Goal: Task Accomplishment & Management: Manage account settings

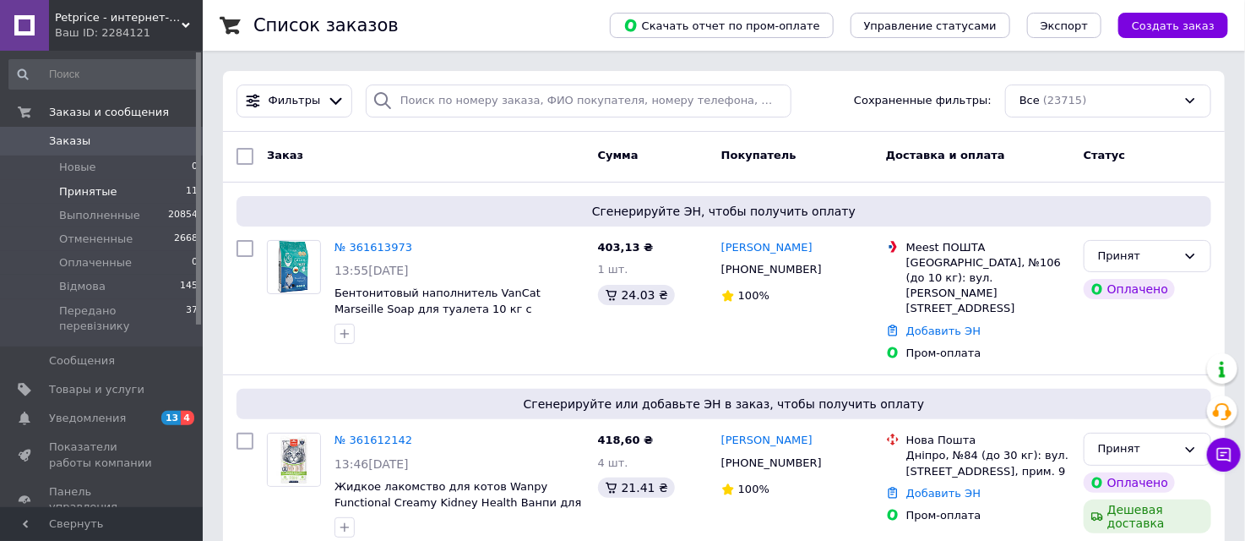
click at [97, 190] on span "Принятые" at bounding box center [88, 191] width 58 height 15
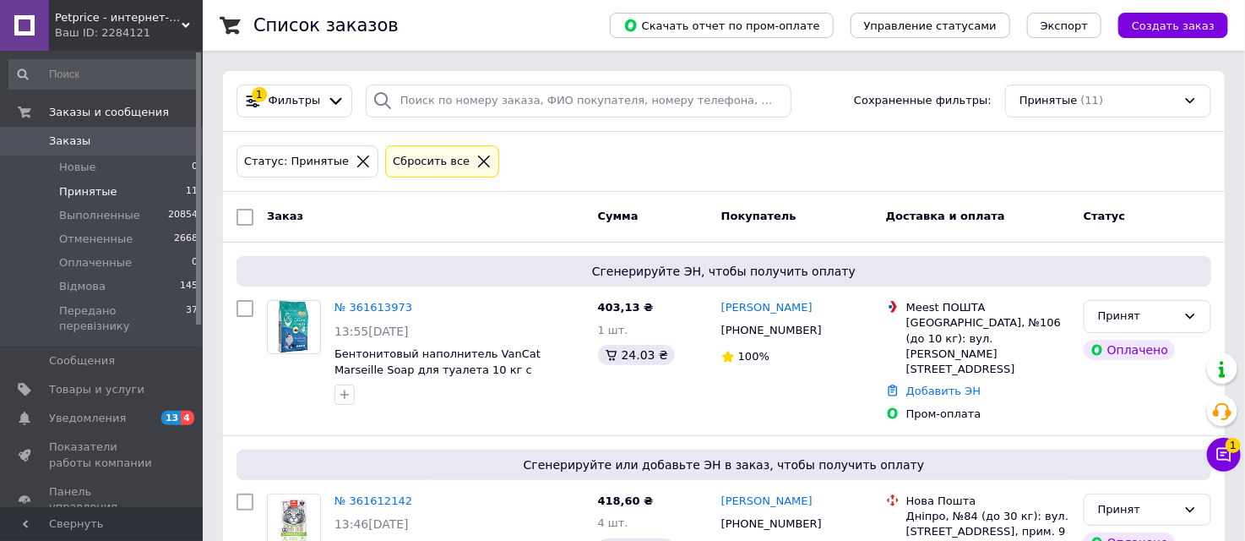
click at [97, 190] on span "Принятые" at bounding box center [88, 191] width 58 height 15
click at [157, 307] on span "Передано перевізнику" at bounding box center [122, 318] width 127 height 30
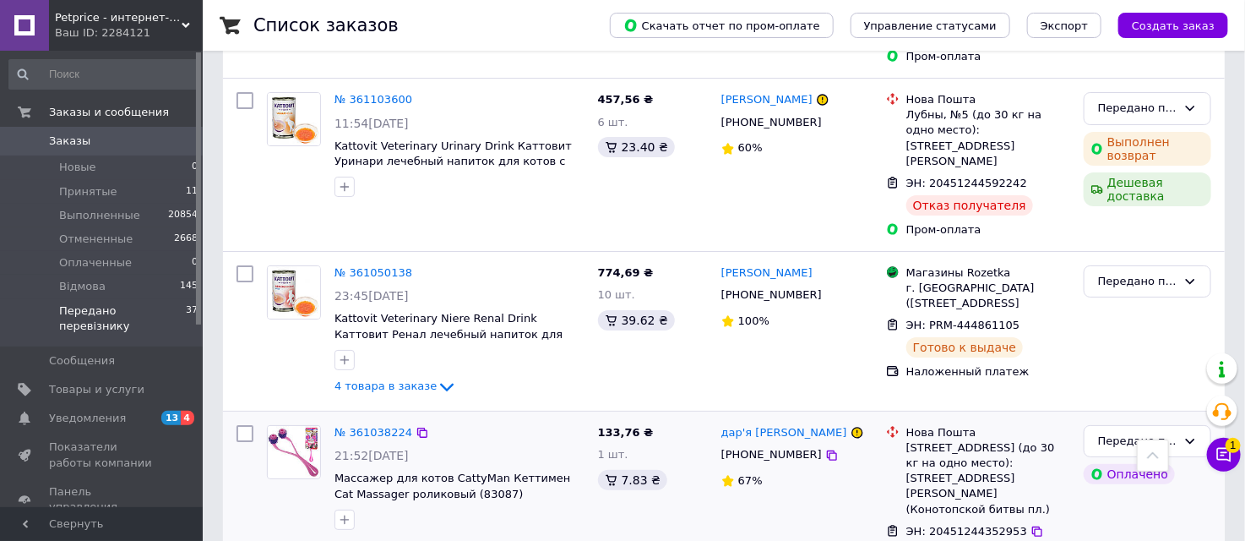
scroll to position [5631, 0]
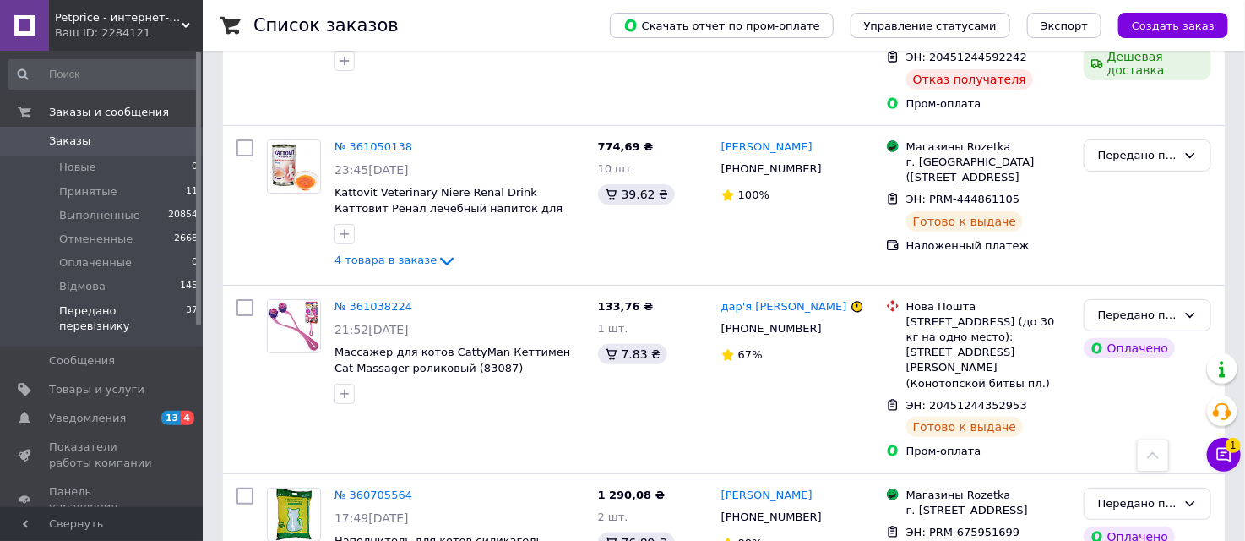
click at [102, 148] on span "Заказы" at bounding box center [102, 140] width 107 height 15
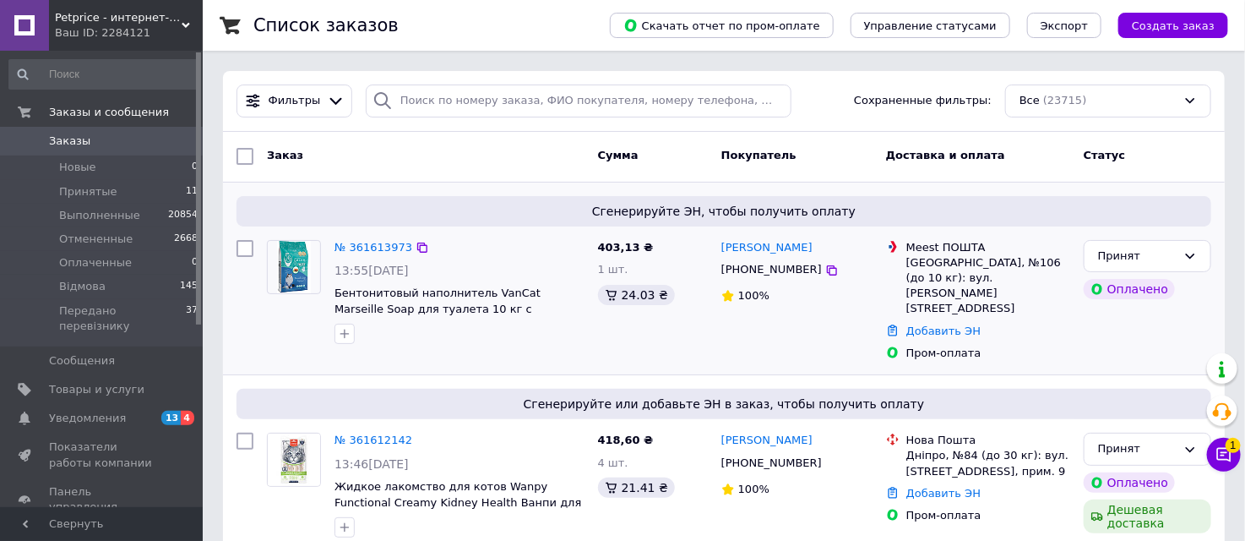
click at [519, 348] on div "№ 361613973 13:55, 12.09.2025 Бентонитовый наполнитель VanCat Marseille Soap дл…" at bounding box center [460, 292] width 264 height 118
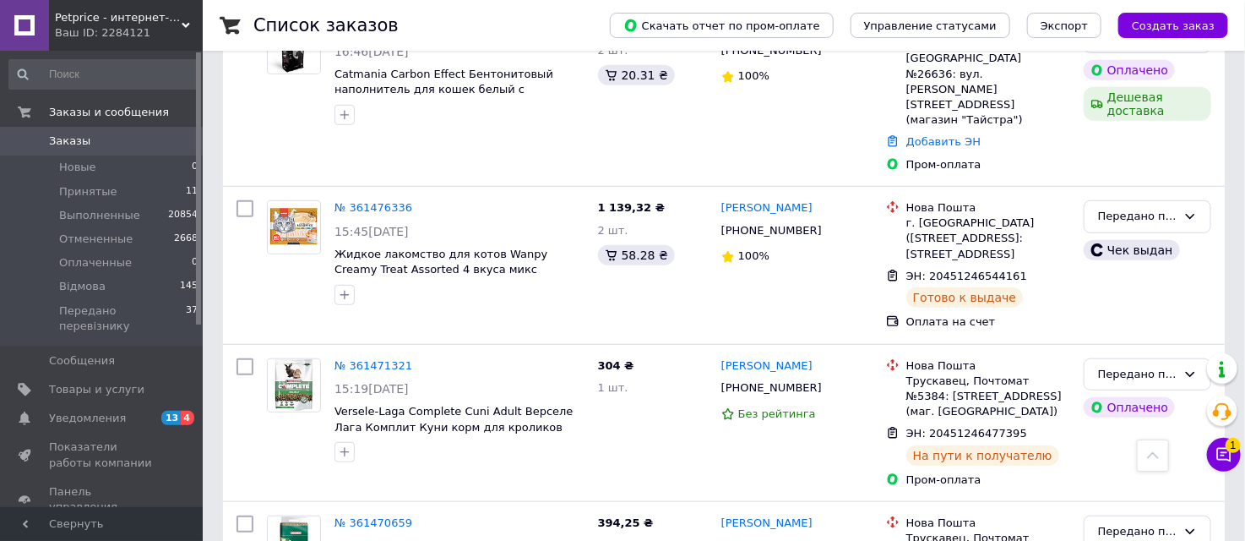
scroll to position [3191, 0]
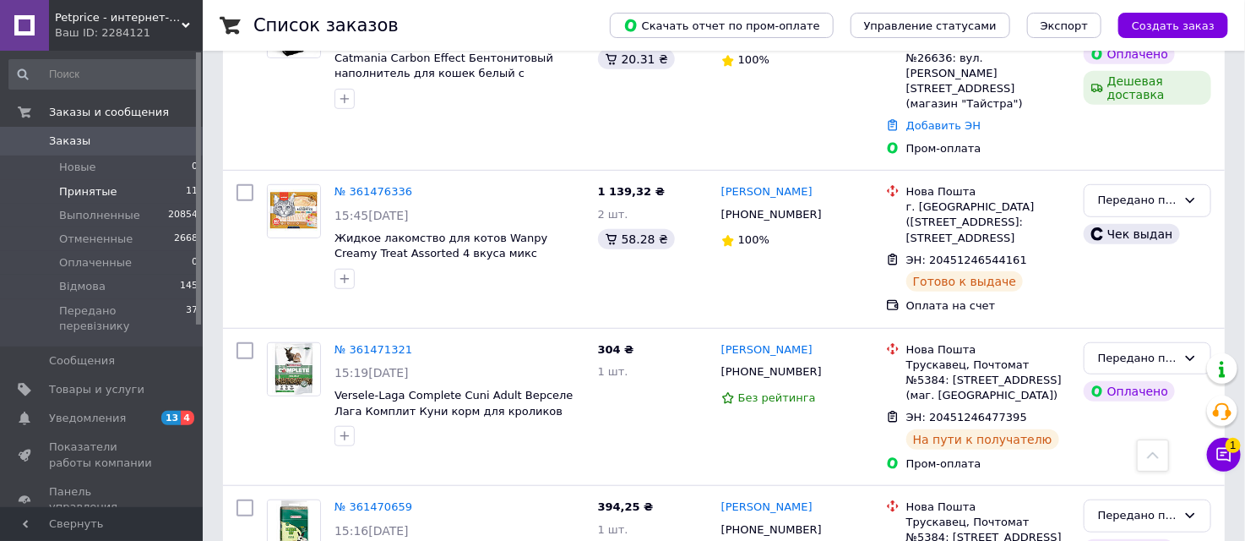
click at [104, 193] on span "Принятые" at bounding box center [88, 191] width 58 height 15
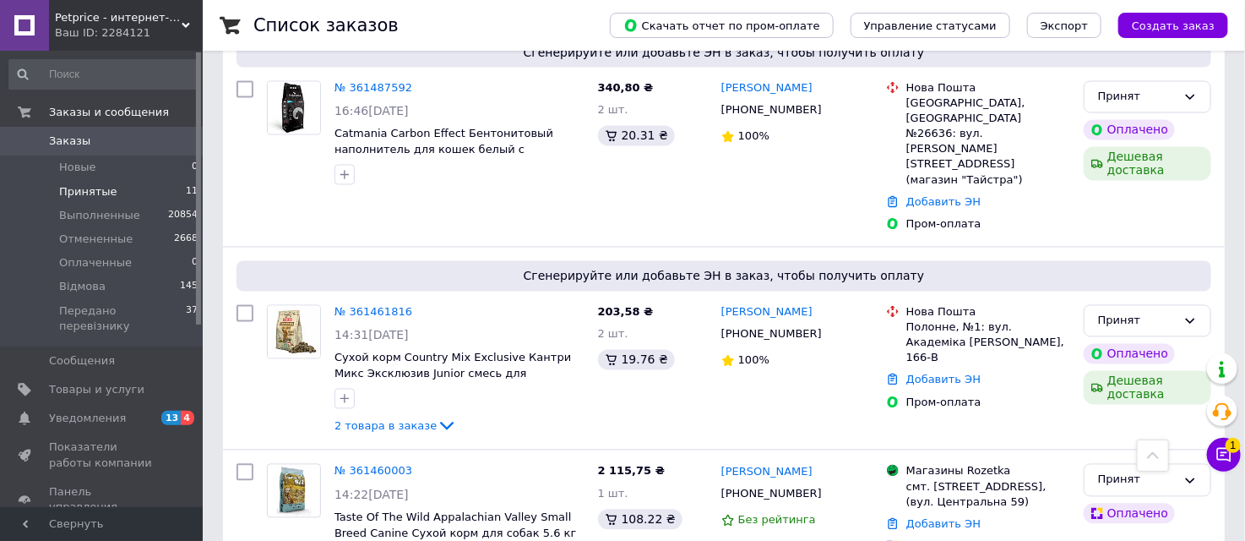
scroll to position [1475, 0]
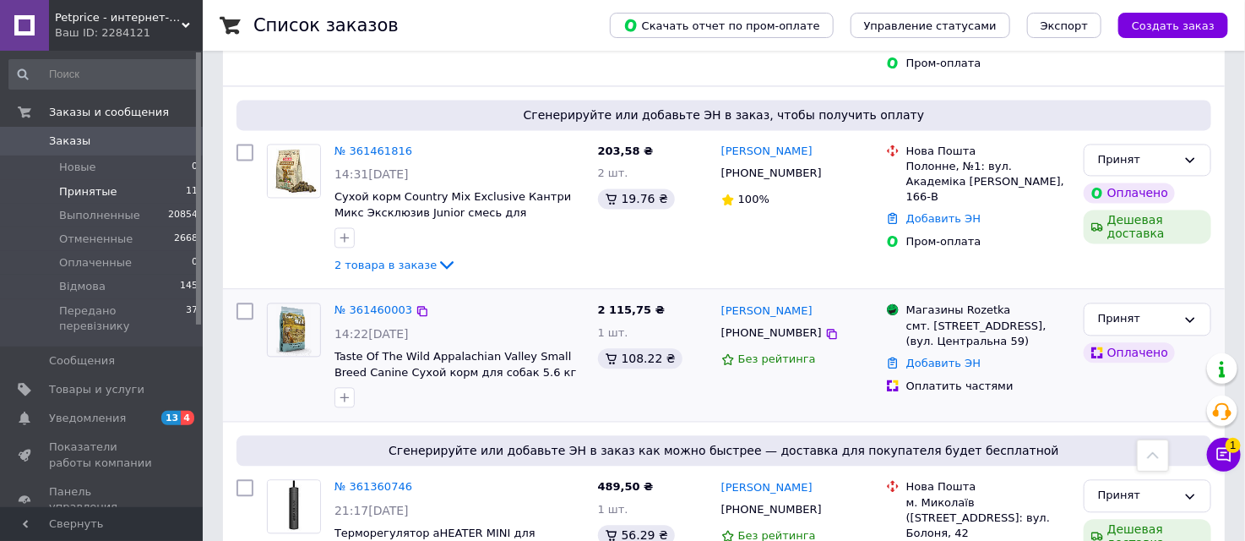
click at [291, 303] on img at bounding box center [293, 329] width 35 height 52
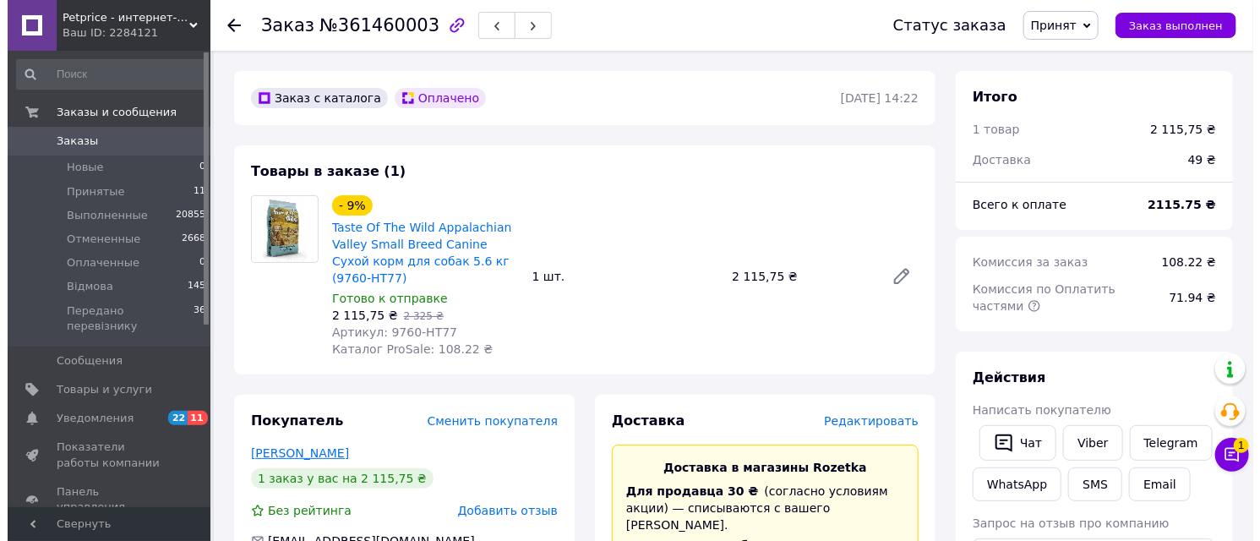
scroll to position [188, 0]
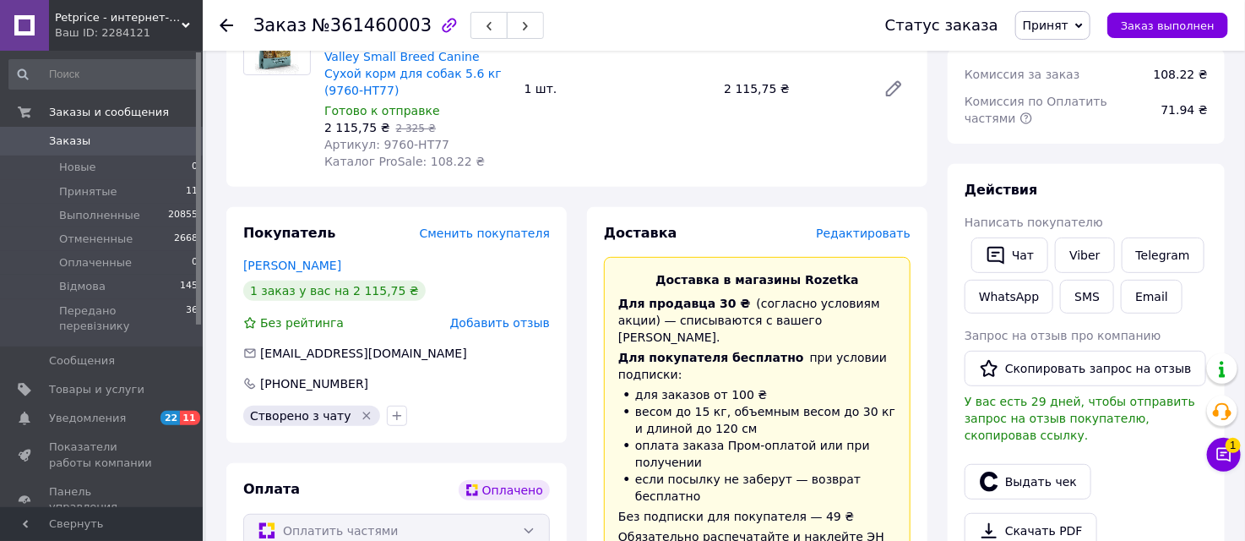
click at [876, 226] on span "Редактировать" at bounding box center [863, 233] width 95 height 14
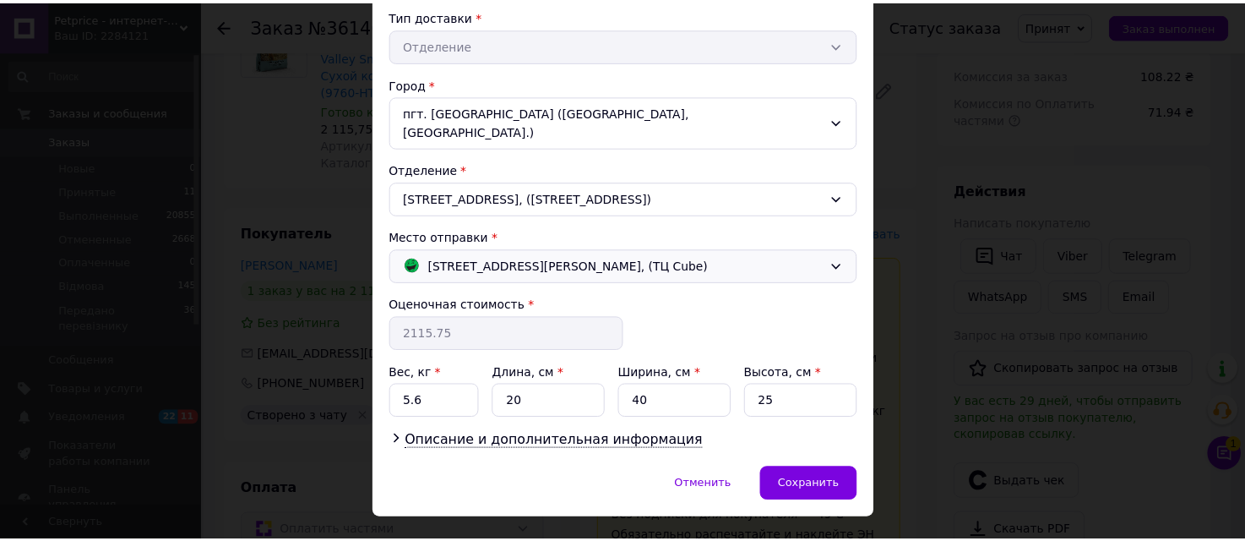
scroll to position [410, 0]
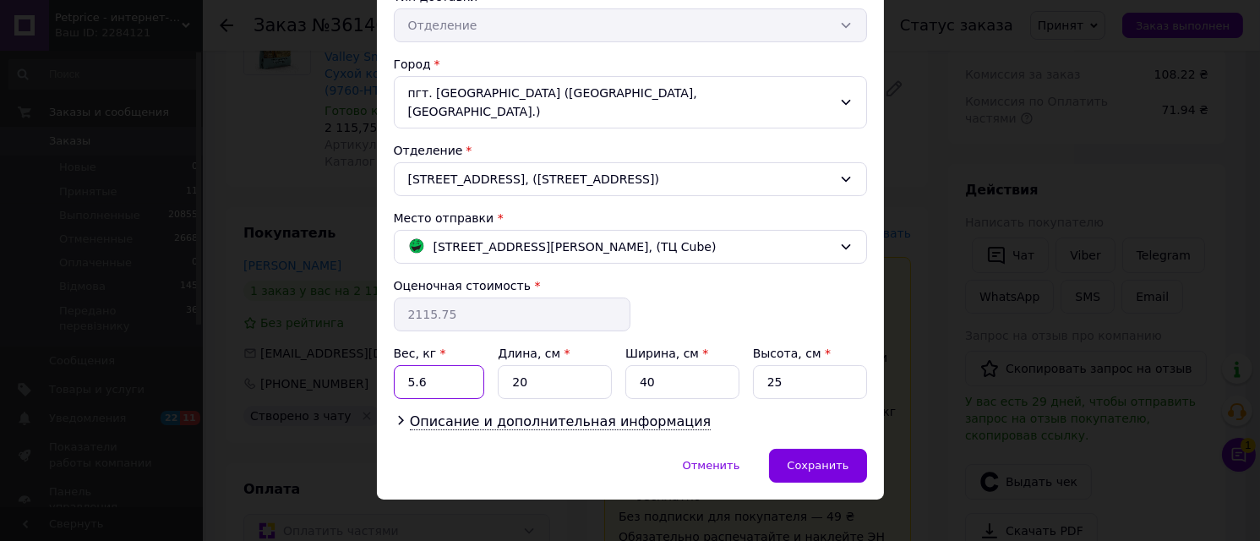
click at [466, 373] on input "5.6" at bounding box center [439, 382] width 91 height 34
type input "5"
type input "6"
click at [597, 375] on input "20" at bounding box center [555, 382] width 114 height 34
type input "2"
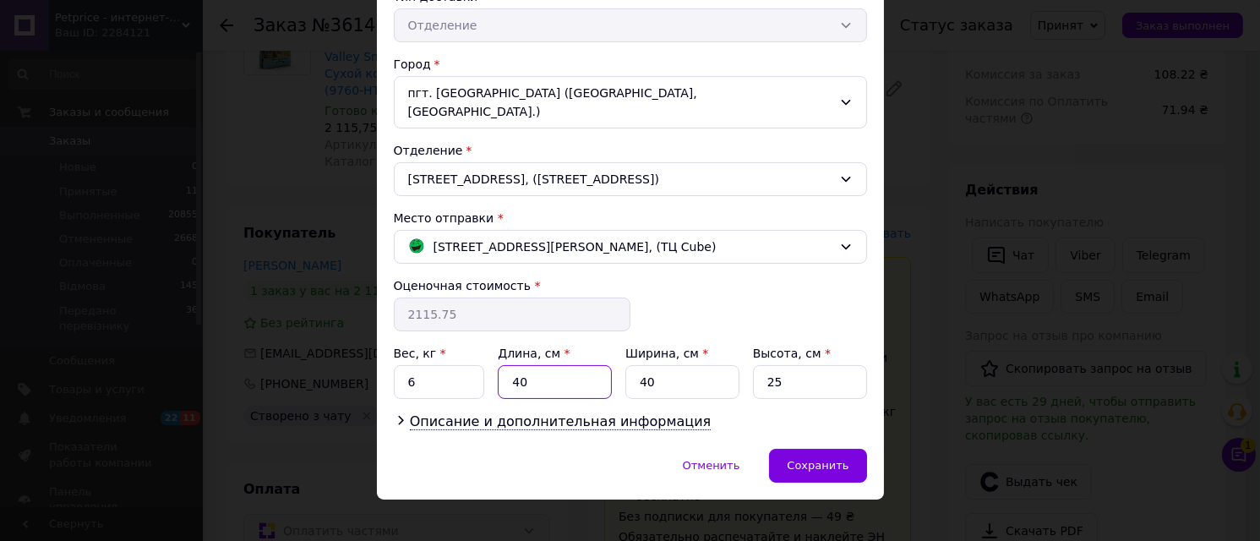
type input "40"
click at [696, 369] on input "40" at bounding box center [682, 382] width 114 height 34
type input "4"
type input "25"
click at [784, 365] on input "25" at bounding box center [810, 382] width 114 height 34
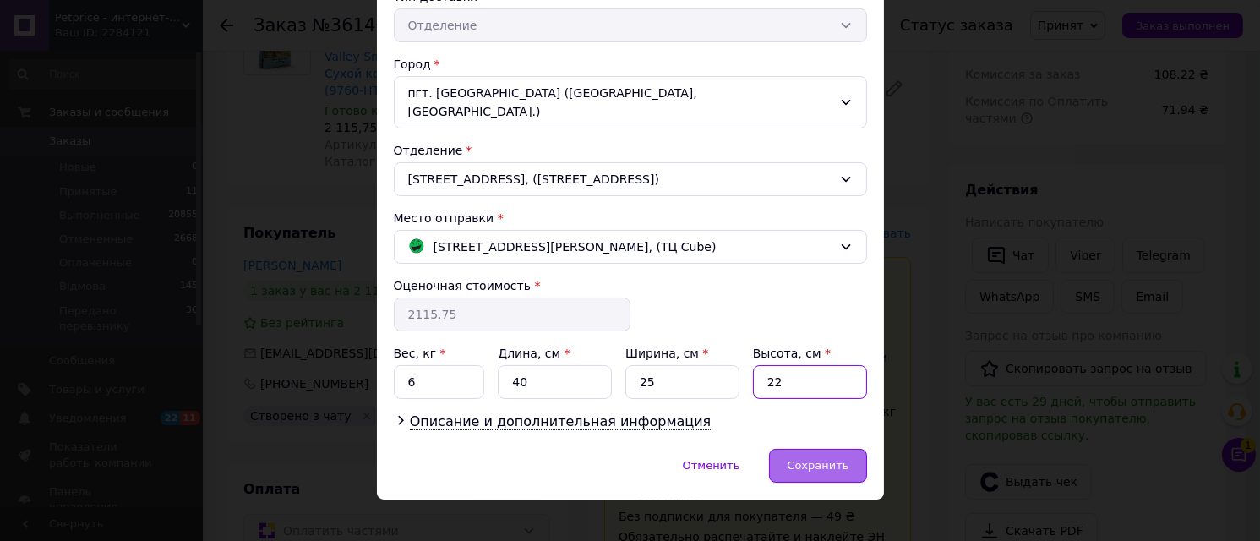
type input "22"
click at [805, 459] on span "Сохранить" at bounding box center [817, 465] width 62 height 13
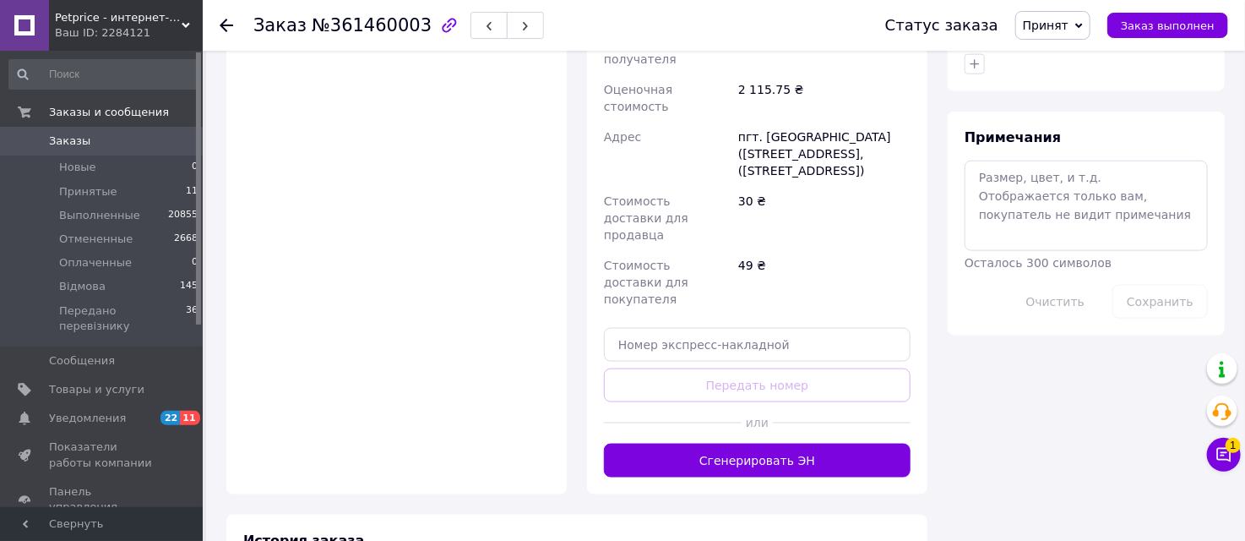
scroll to position [939, 0]
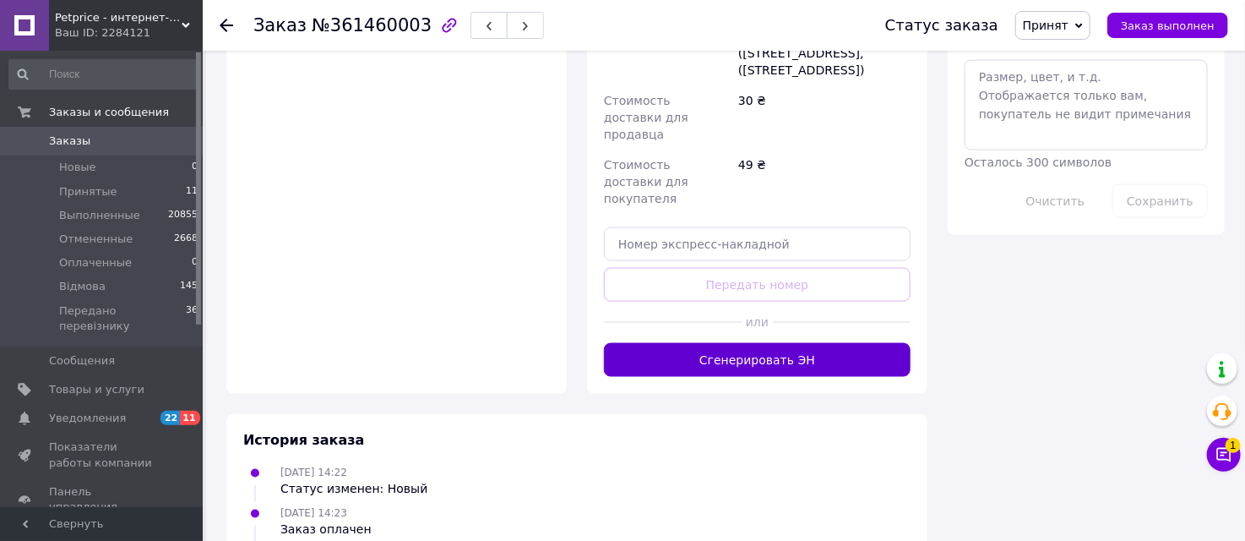
click at [860, 343] on button "Сгенерировать ЭН" at bounding box center [757, 360] width 307 height 34
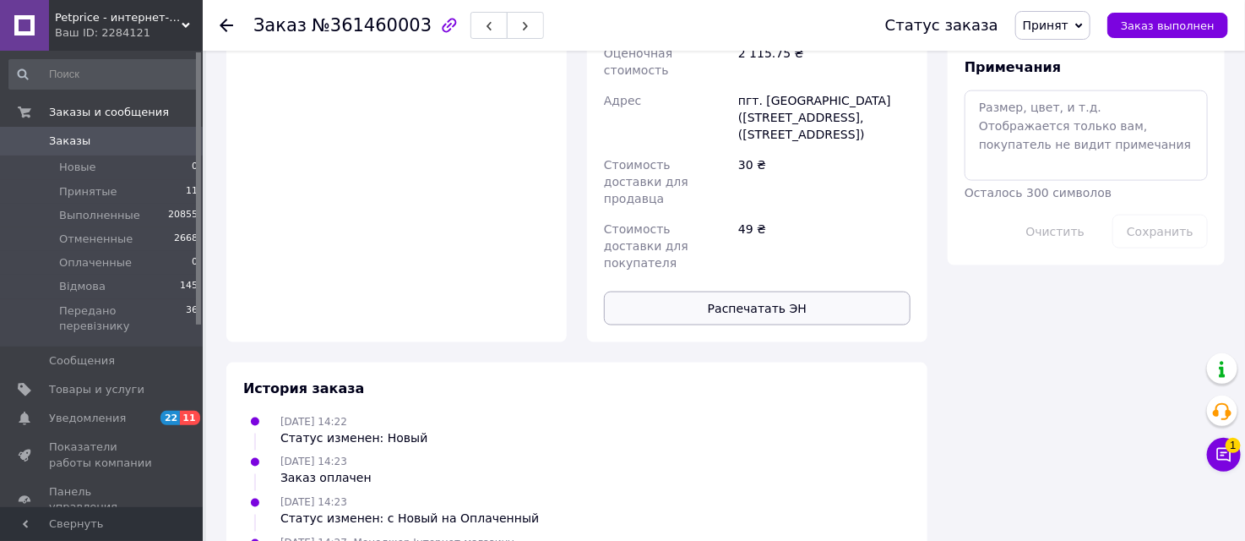
click at [825, 291] on button "Распечатать ЭН" at bounding box center [757, 308] width 307 height 34
click at [1070, 15] on span "Принят" at bounding box center [1052, 25] width 75 height 29
click at [1122, 165] on li "Передано перевізнику" at bounding box center [1090, 160] width 148 height 25
click at [102, 180] on li "Принятые 11" at bounding box center [104, 192] width 208 height 24
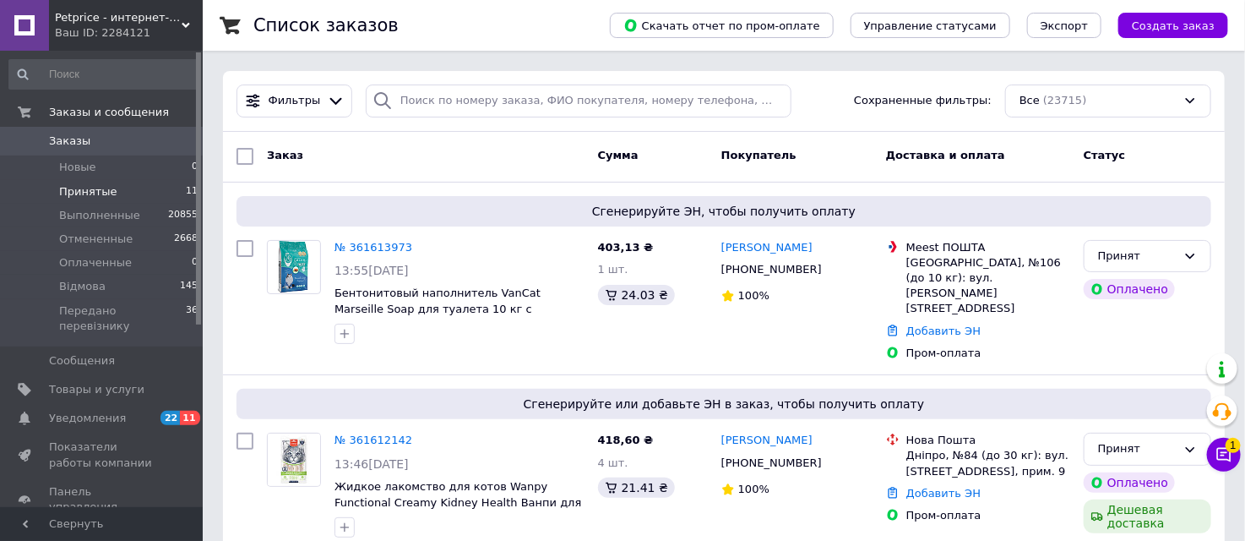
click at [85, 184] on span "Принятые" at bounding box center [88, 191] width 58 height 15
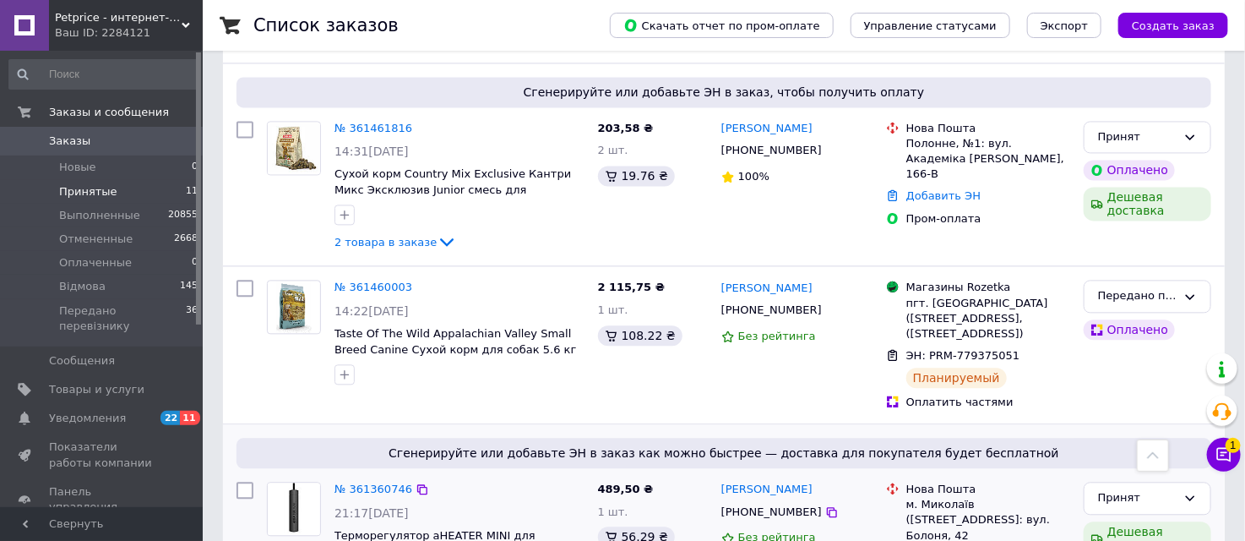
scroll to position [1499, 0]
click at [146, 301] on li "Передано перевізнику 36" at bounding box center [104, 322] width 208 height 47
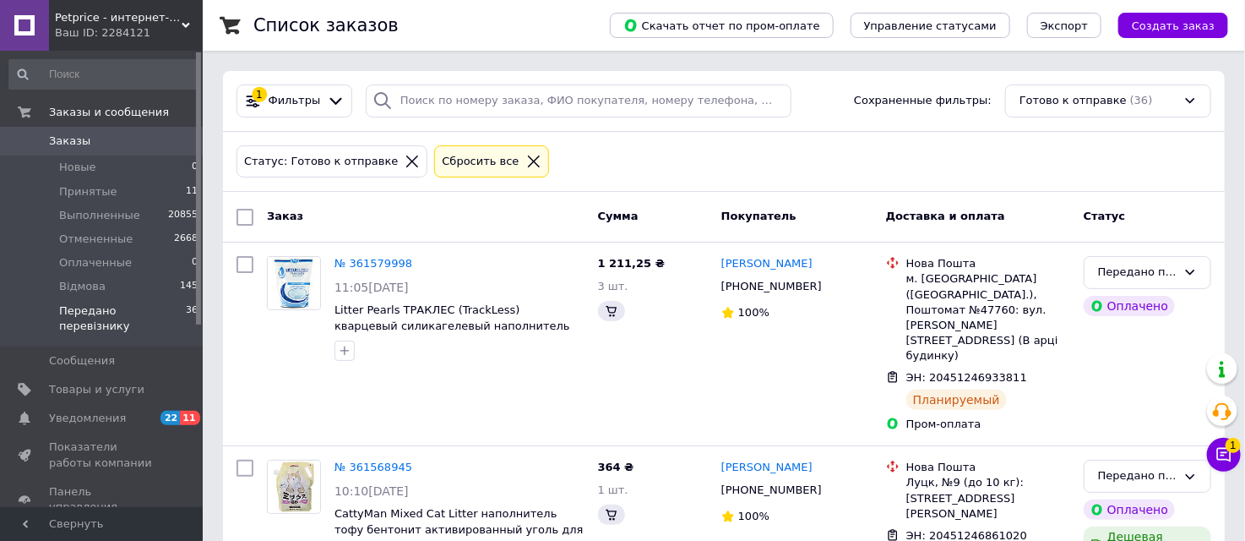
click at [146, 301] on li "Передано перевізнику 36" at bounding box center [104, 322] width 208 height 47
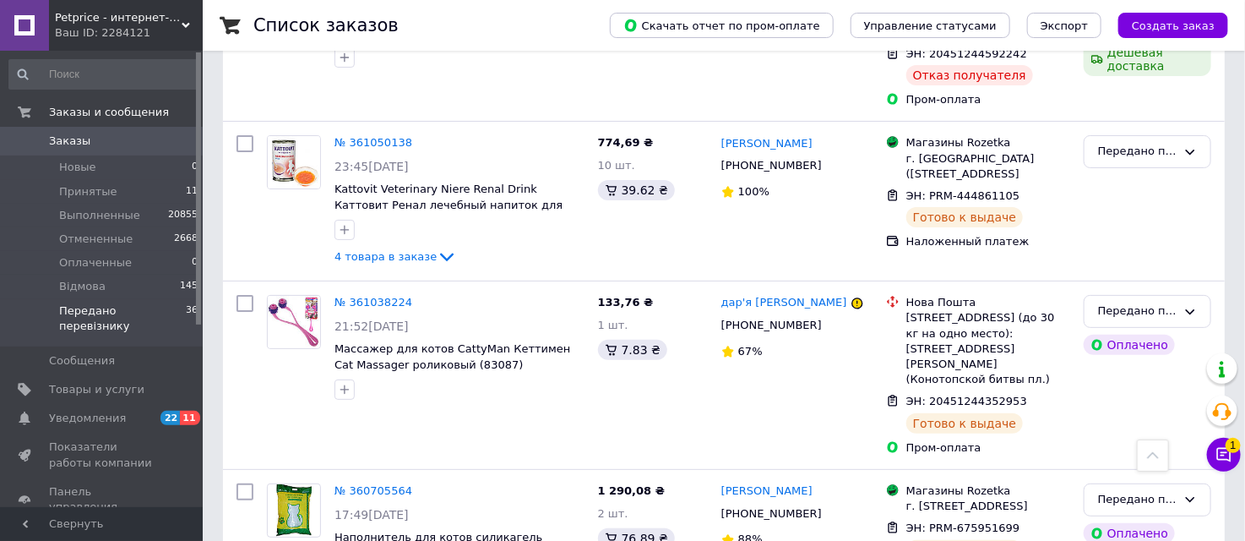
scroll to position [5635, 0]
click at [145, 136] on span "Заказы" at bounding box center [102, 140] width 107 height 15
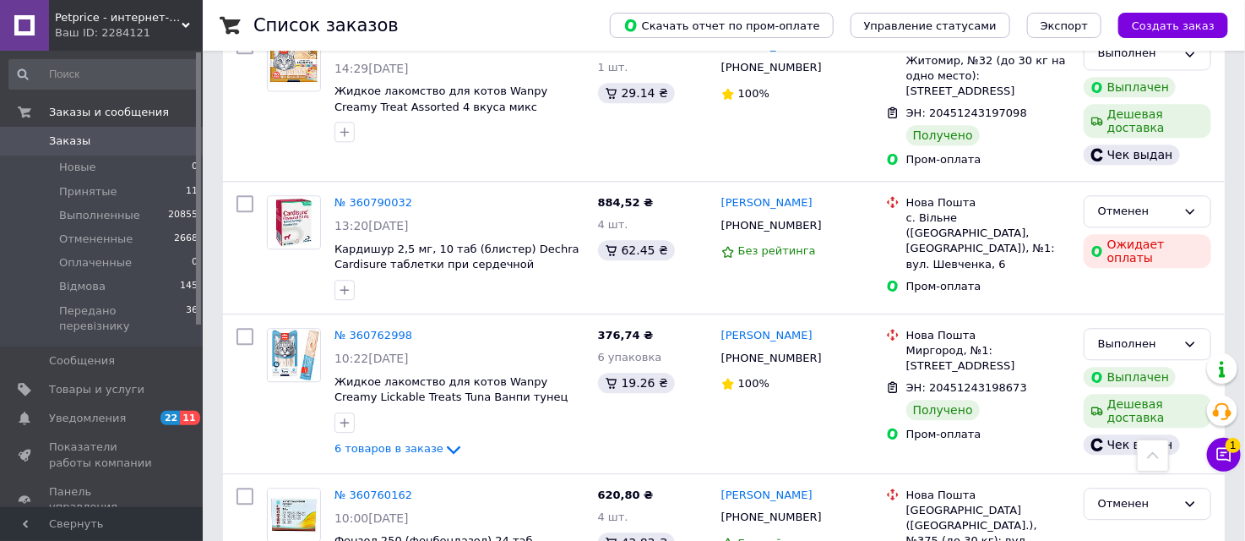
scroll to position [15786, 0]
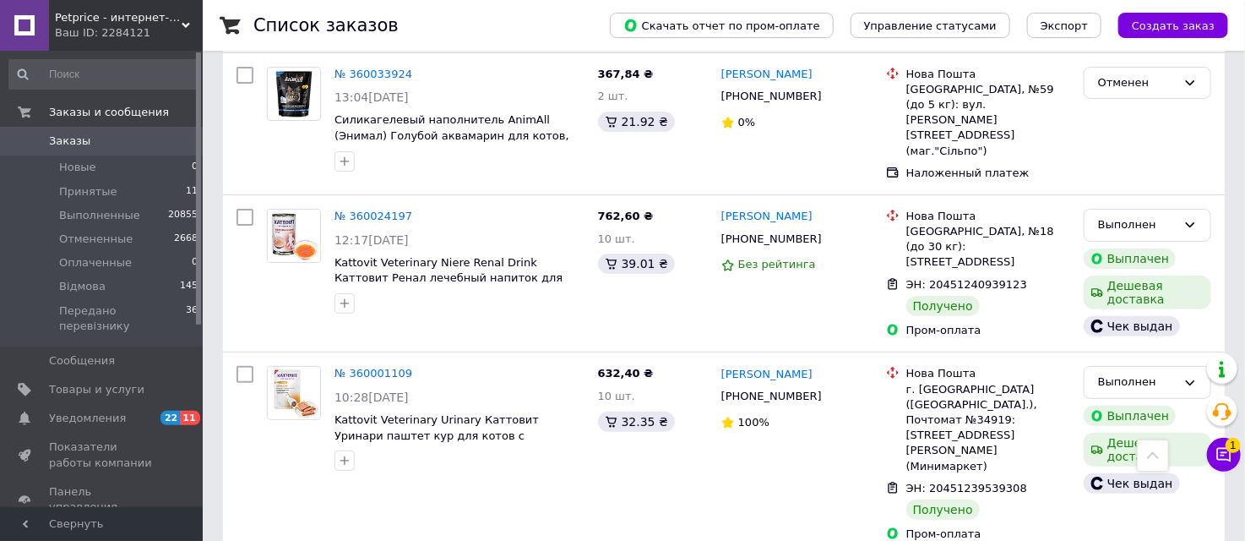
scroll to position [8448, 0]
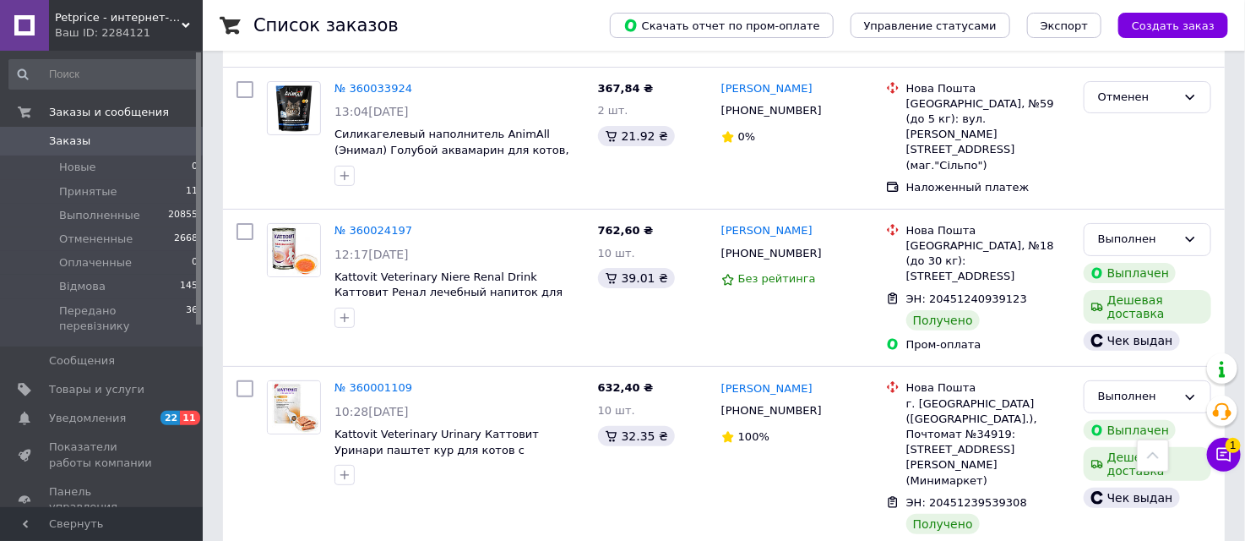
click at [90, 139] on span "Заказы" at bounding box center [102, 140] width 107 height 15
click at [103, 130] on link "Заказы 0" at bounding box center [104, 141] width 208 height 29
click at [77, 135] on span "Заказы" at bounding box center [69, 140] width 41 height 15
click at [101, 195] on span "Принятые" at bounding box center [88, 191] width 58 height 15
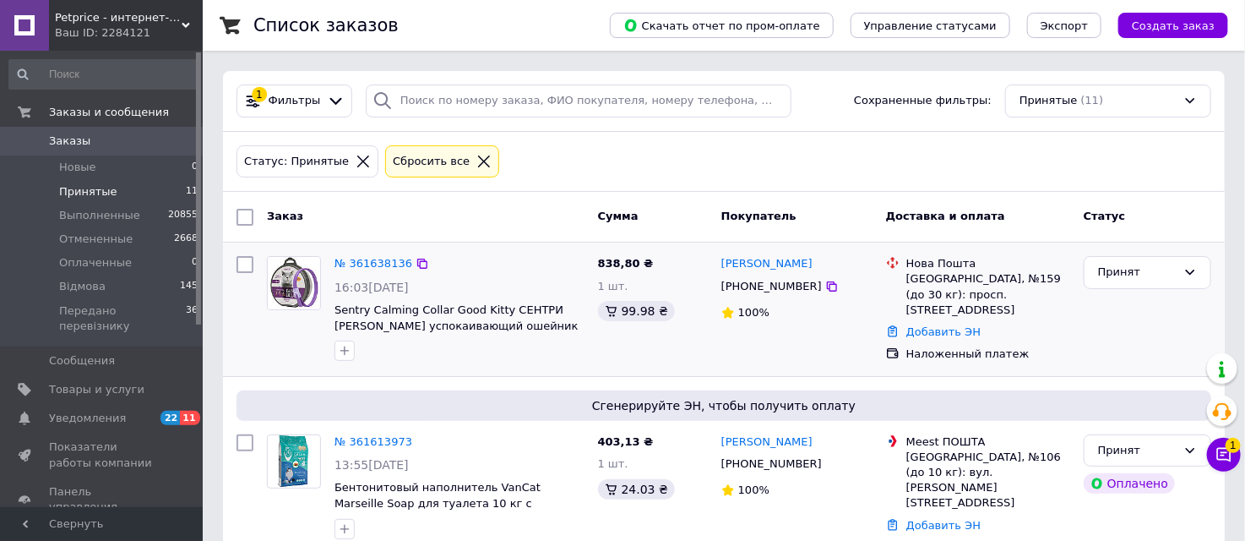
click at [280, 288] on img at bounding box center [294, 283] width 52 height 52
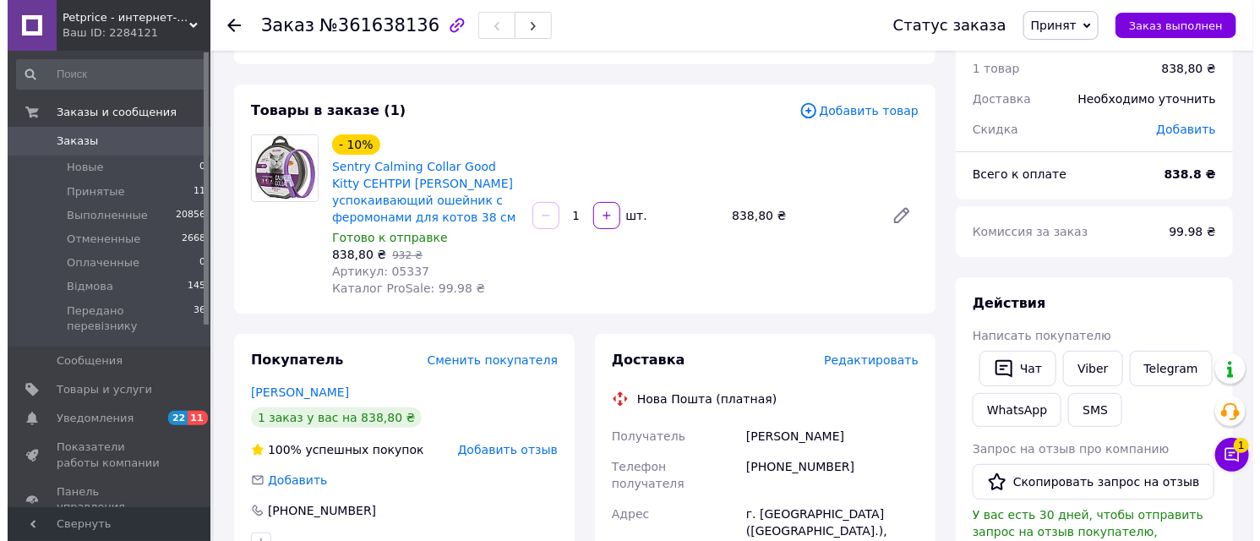
scroll to position [94, 0]
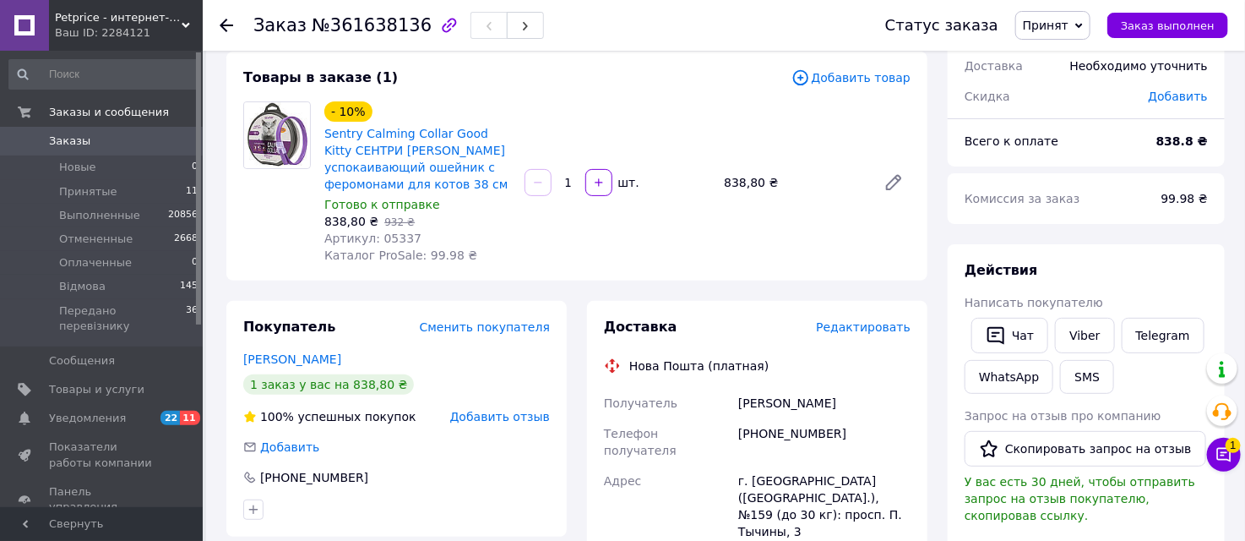
click at [888, 324] on span "Редактировать" at bounding box center [863, 327] width 95 height 14
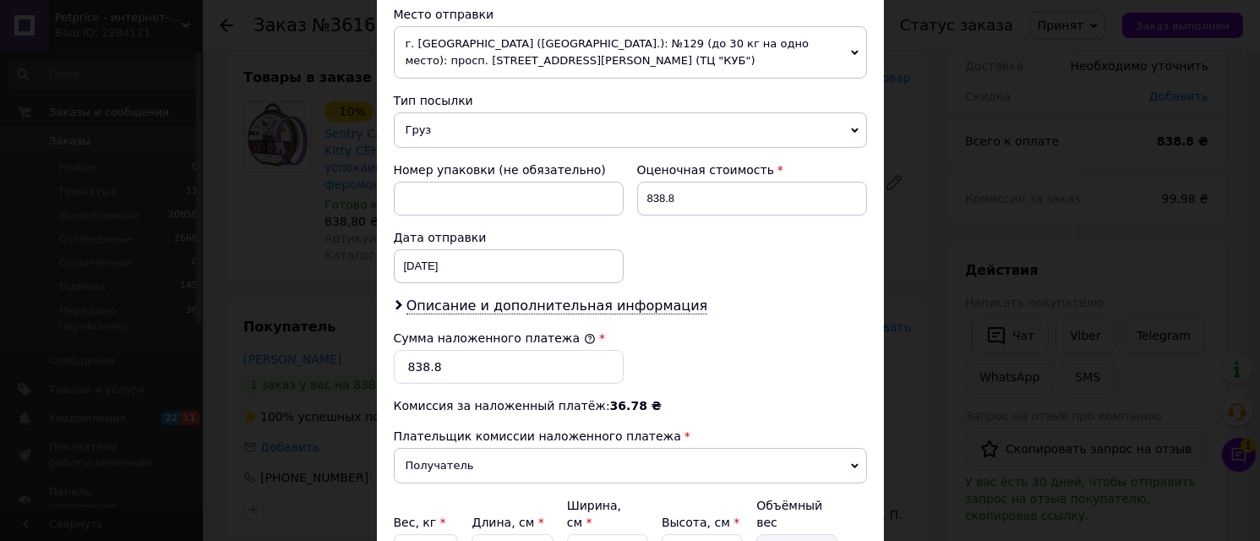
scroll to position [656, 0]
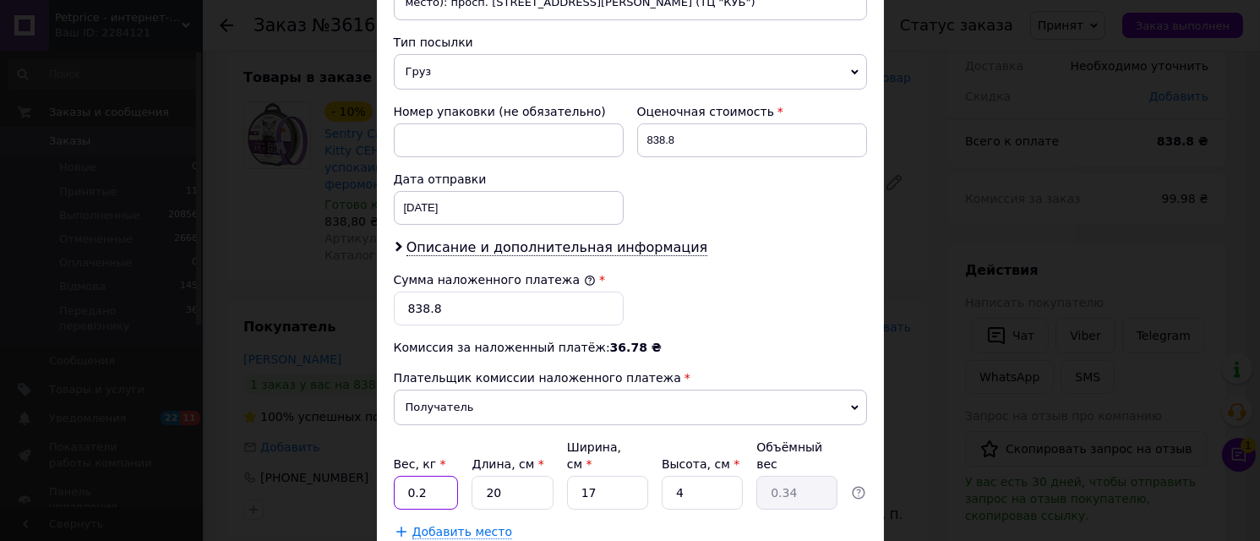
click at [452, 483] on input "0.2" at bounding box center [426, 493] width 65 height 34
click at [519, 479] on input "20" at bounding box center [511, 493] width 81 height 34
type input "2"
type input "0.1"
type input "1"
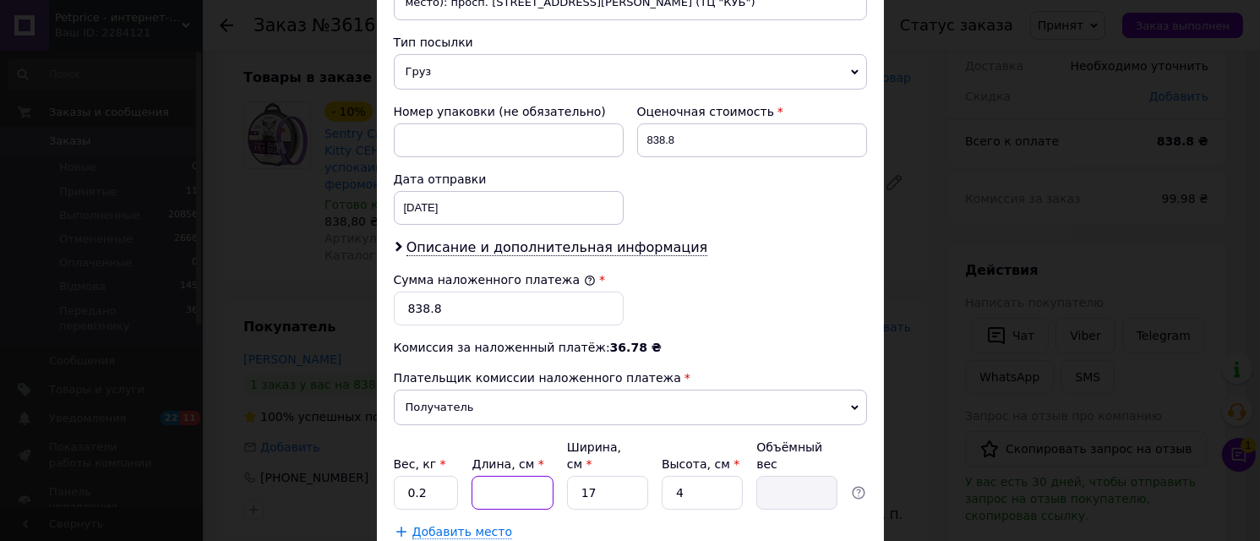
type input "0.1"
type input "18"
type input "0.31"
type input "18"
click at [617, 485] on input "17" at bounding box center [607, 493] width 81 height 34
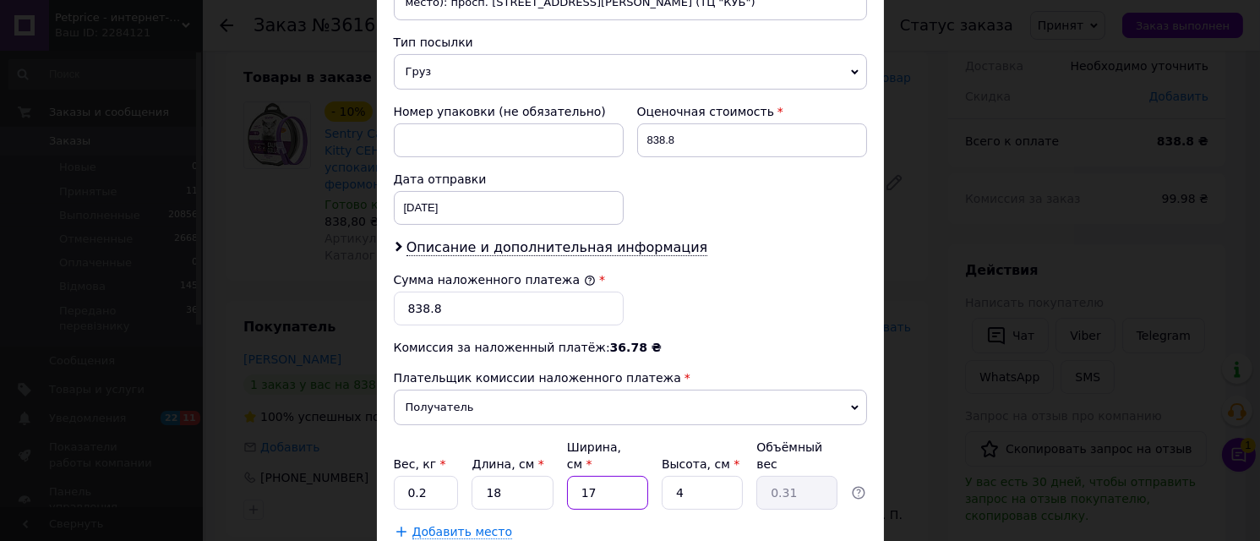
type input "1"
type input "0.1"
type input "15"
type input "0.27"
type input "15"
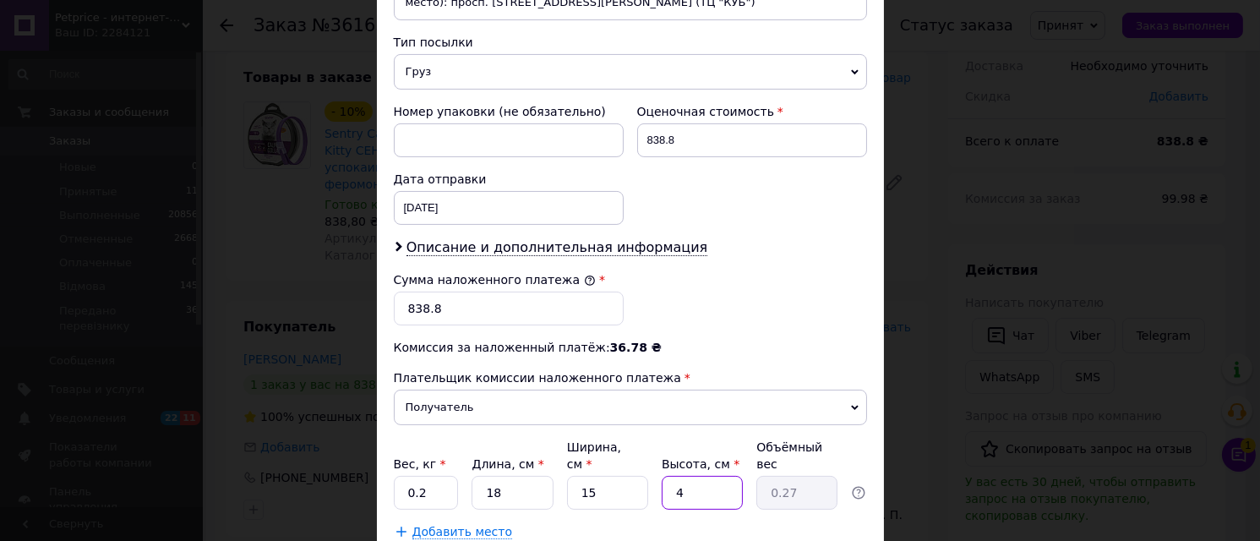
click at [701, 476] on input "4" at bounding box center [701, 493] width 81 height 34
type input "1"
type input "0.1"
type input "11"
type input "0.74"
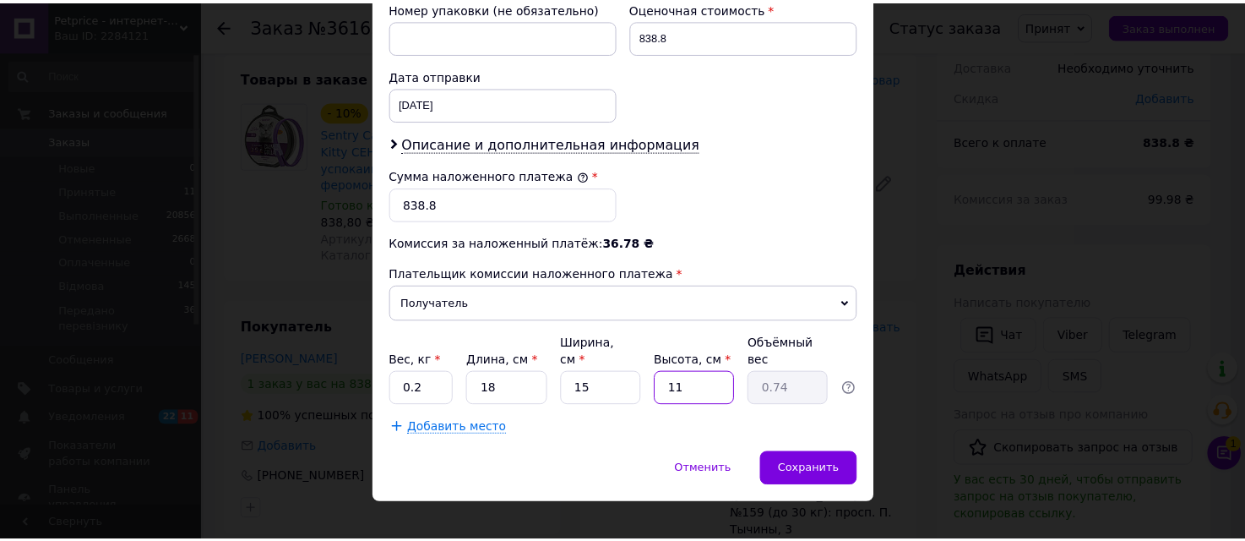
scroll to position [767, 0]
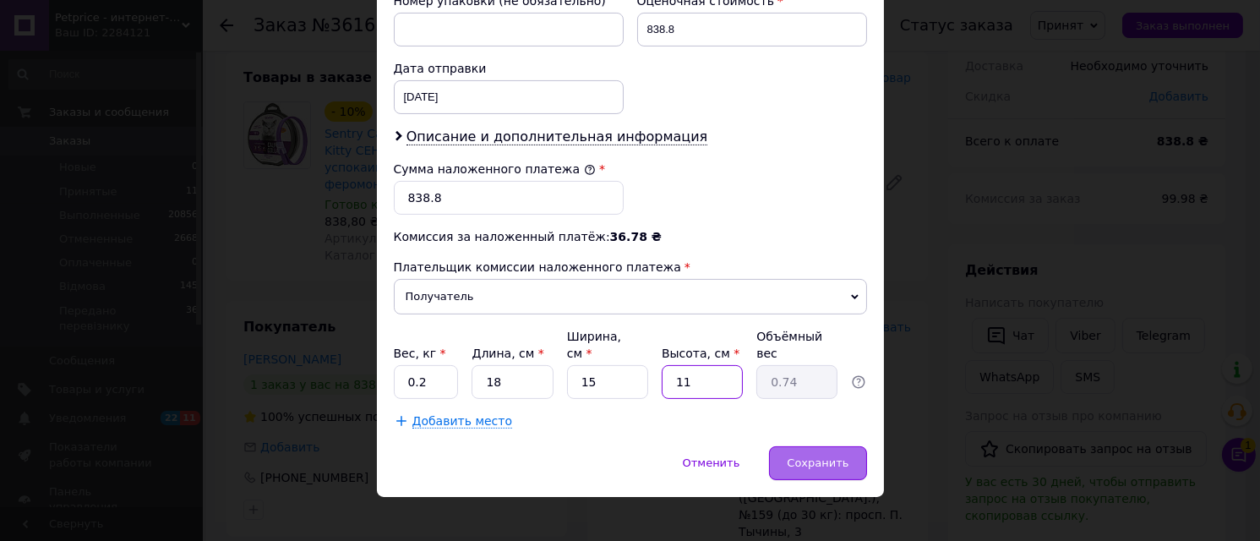
type input "11"
click at [809, 456] on span "Сохранить" at bounding box center [817, 462] width 62 height 13
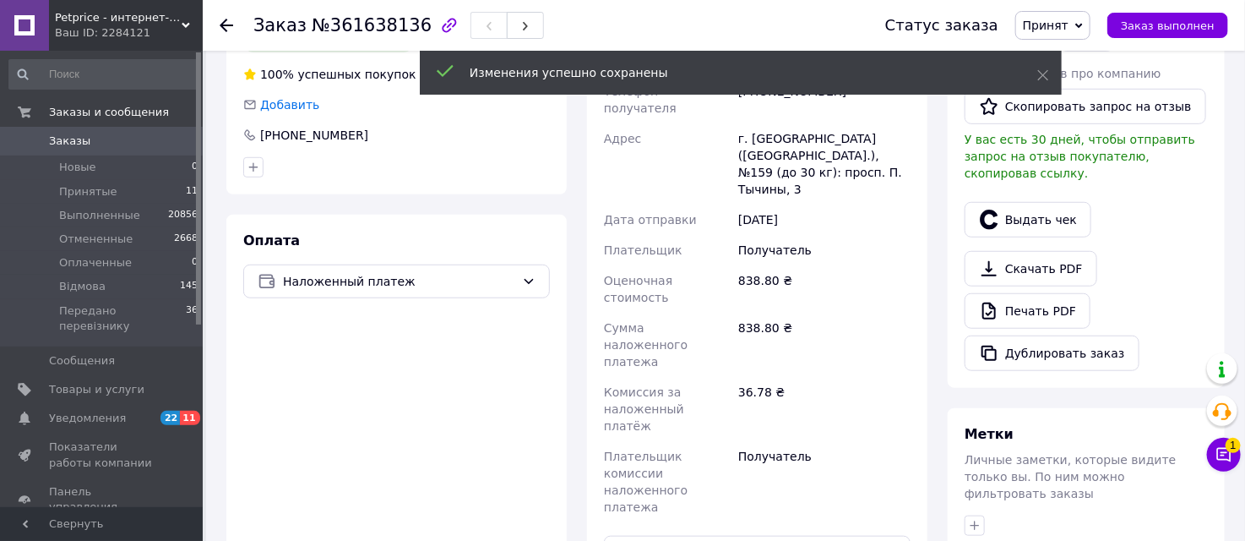
scroll to position [469, 0]
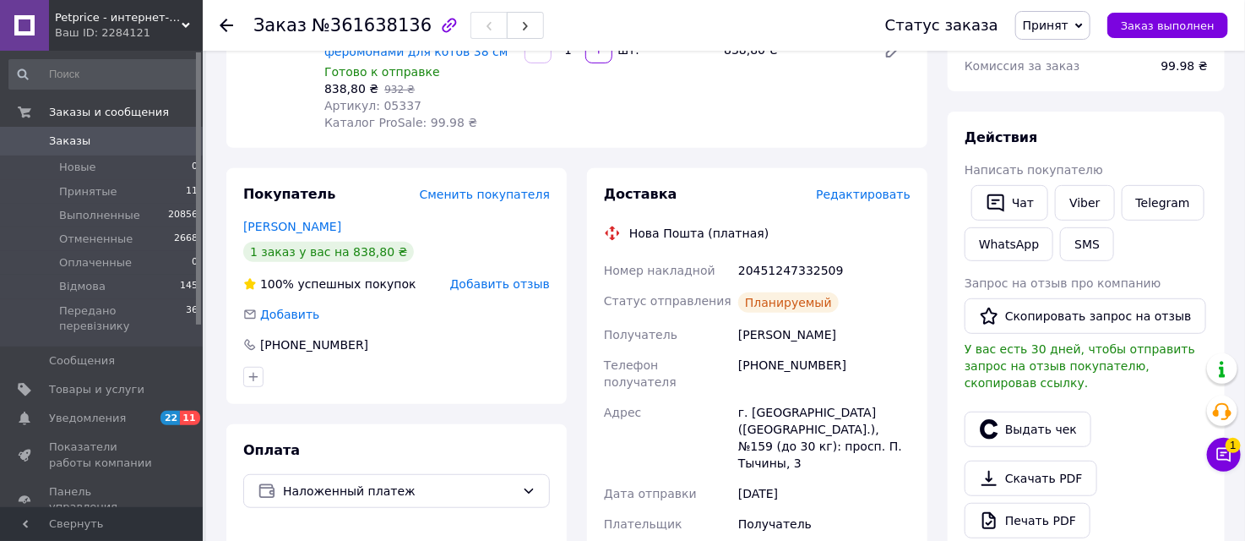
scroll to position [188, 0]
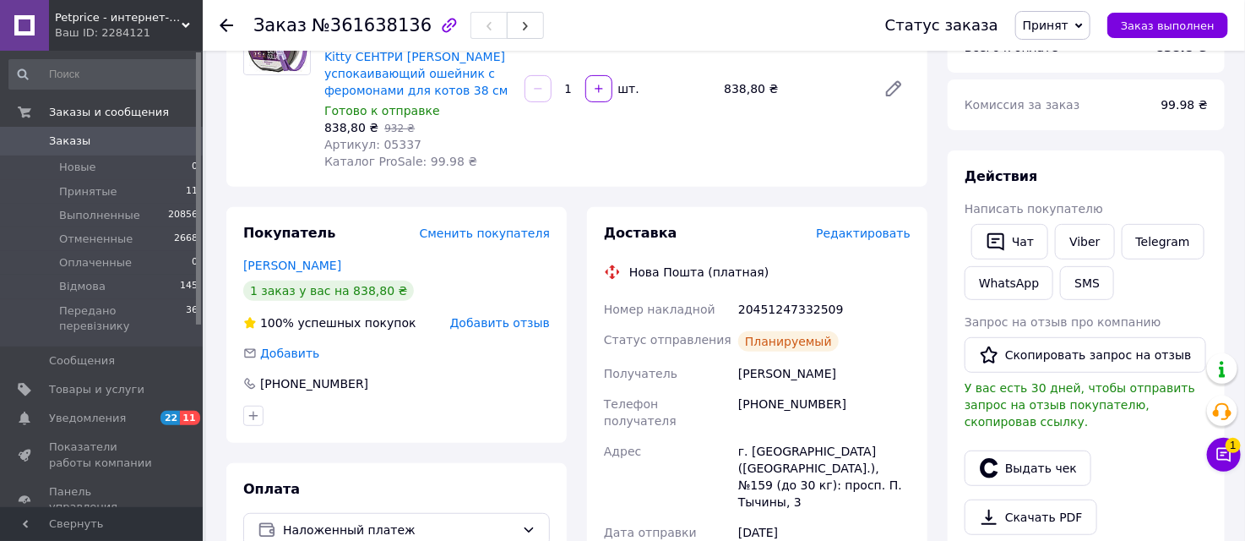
click at [1067, 24] on span "Принят" at bounding box center [1046, 26] width 46 height 14
click at [1109, 155] on li "Передано перевізнику" at bounding box center [1090, 160] width 148 height 25
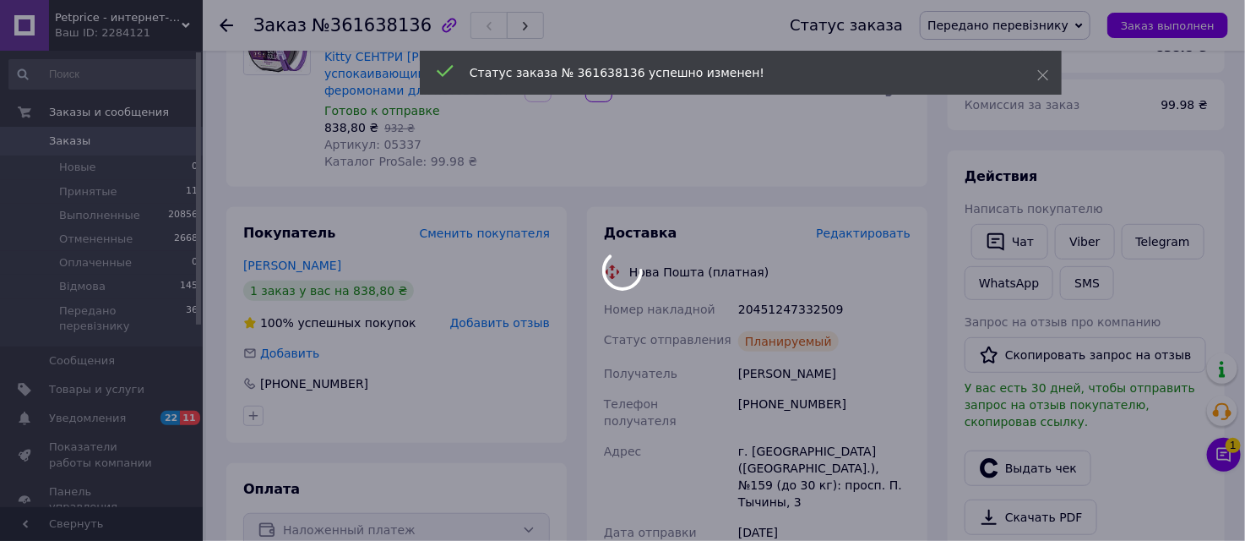
click at [1082, 248] on div at bounding box center [622, 270] width 1245 height 541
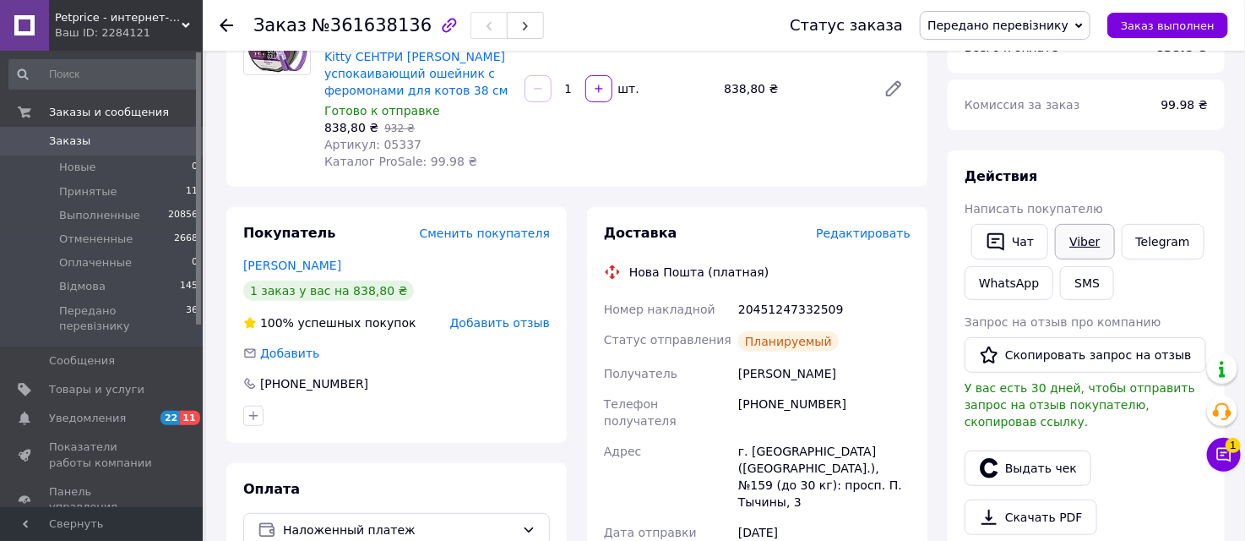
click at [1066, 243] on link "Viber" at bounding box center [1084, 241] width 59 height 35
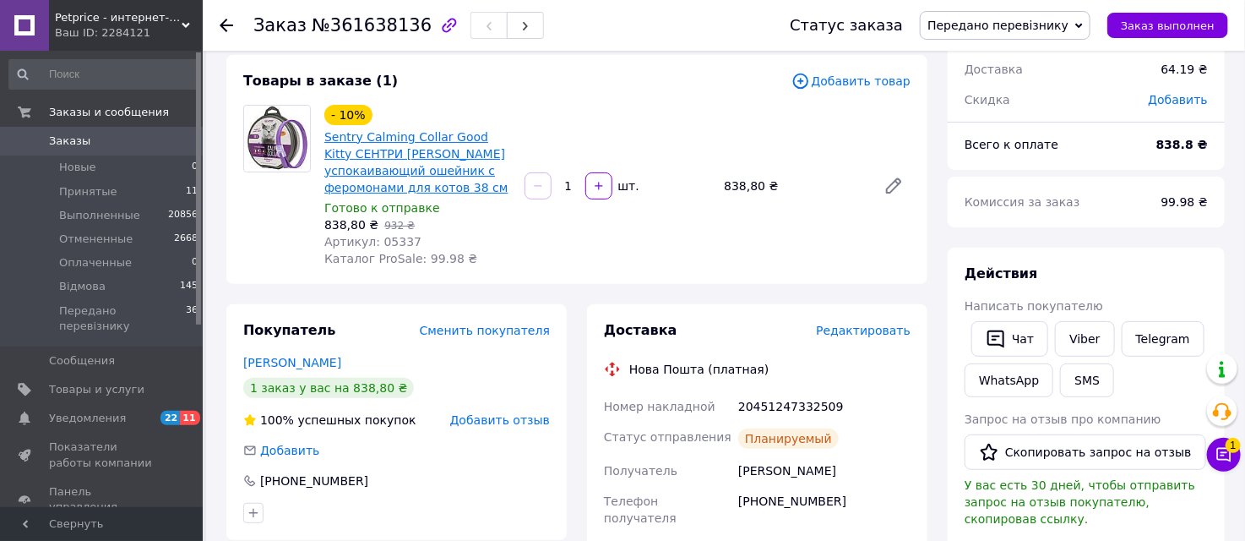
scroll to position [0, 0]
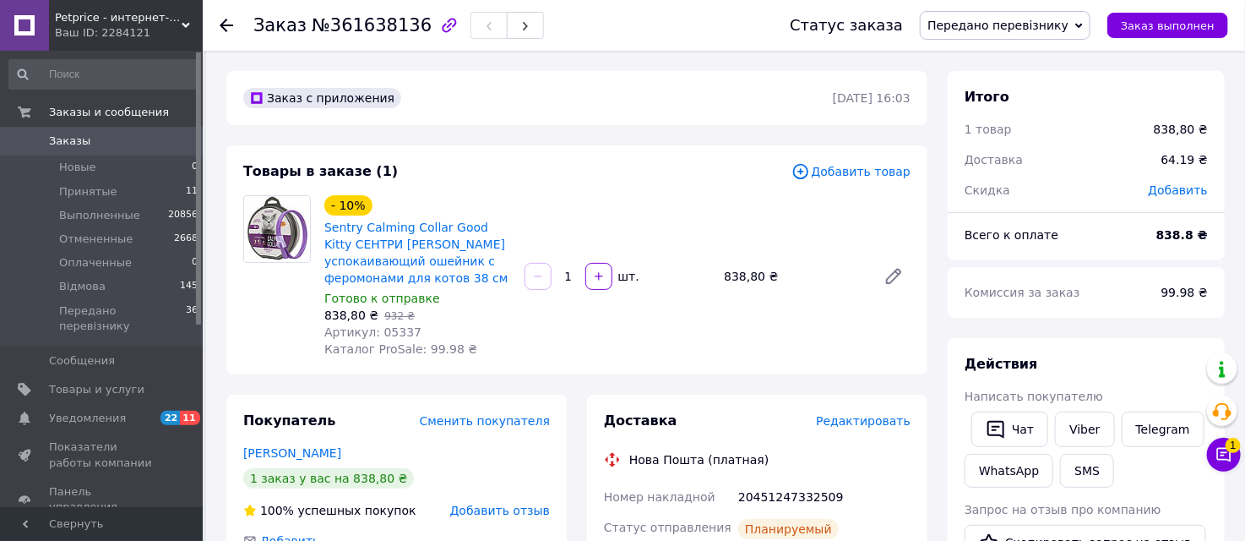
click at [117, 138] on span "Заказы" at bounding box center [102, 140] width 107 height 15
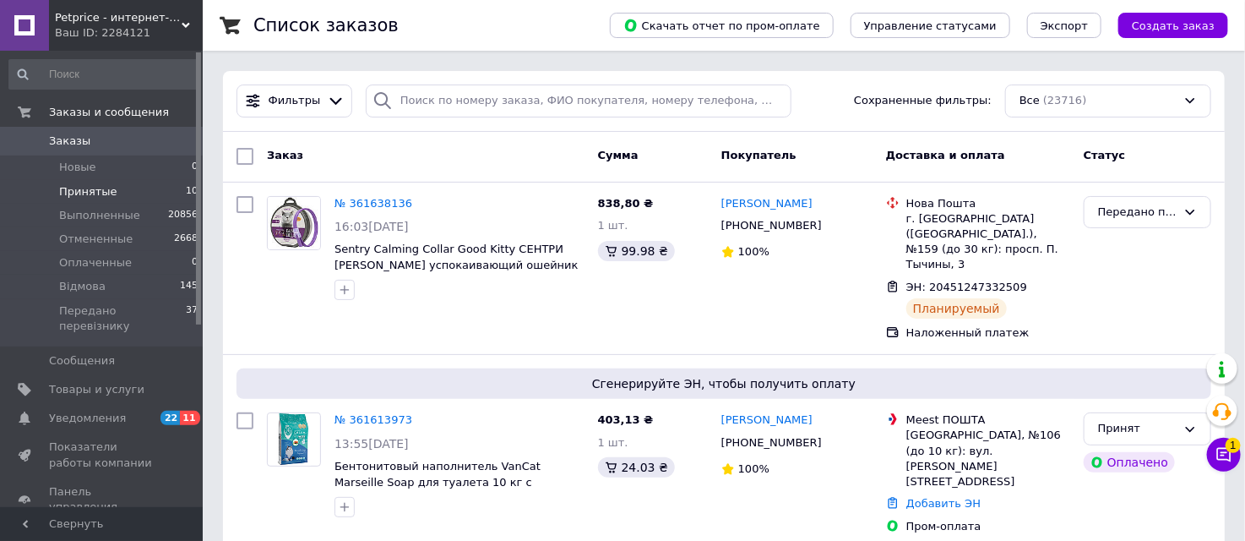
click at [89, 186] on span "Принятые" at bounding box center [88, 191] width 58 height 15
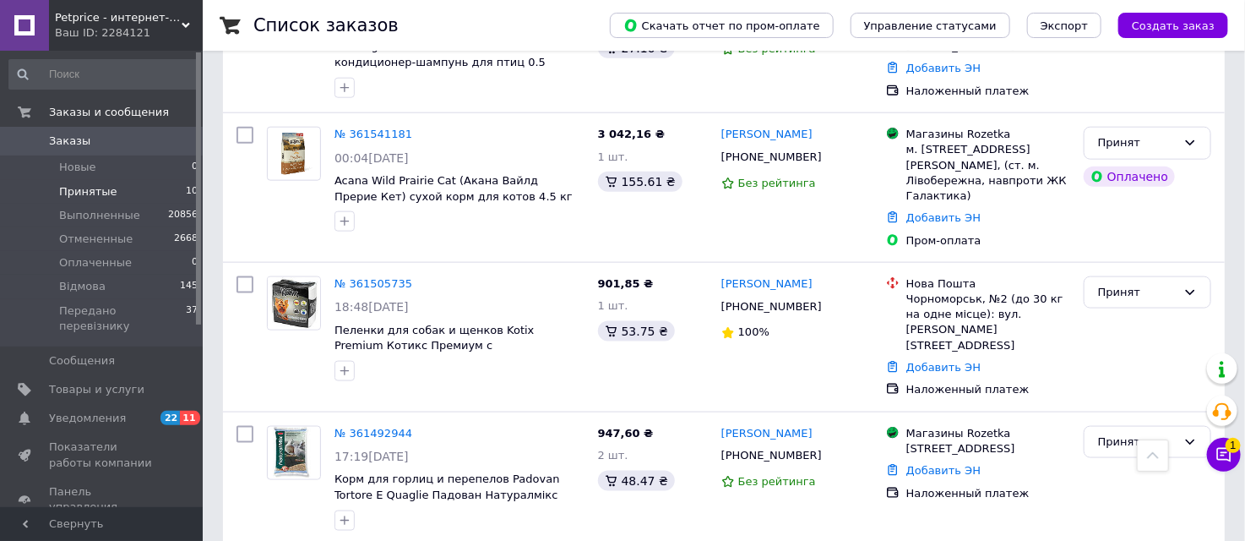
scroll to position [778, 0]
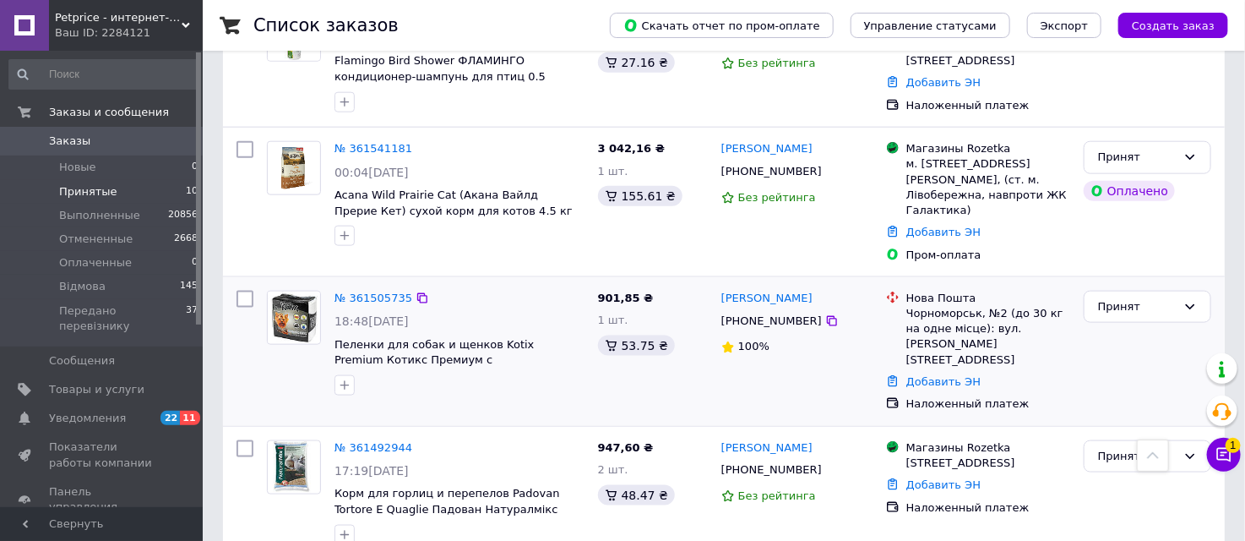
click at [289, 293] on img at bounding box center [294, 317] width 52 height 52
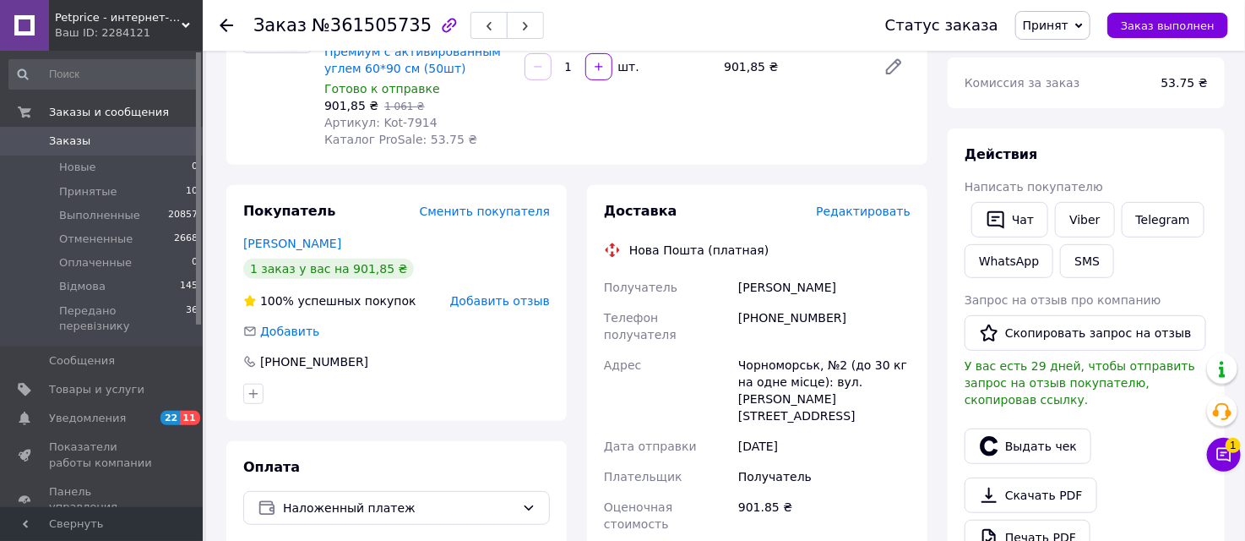
scroll to position [281, 0]
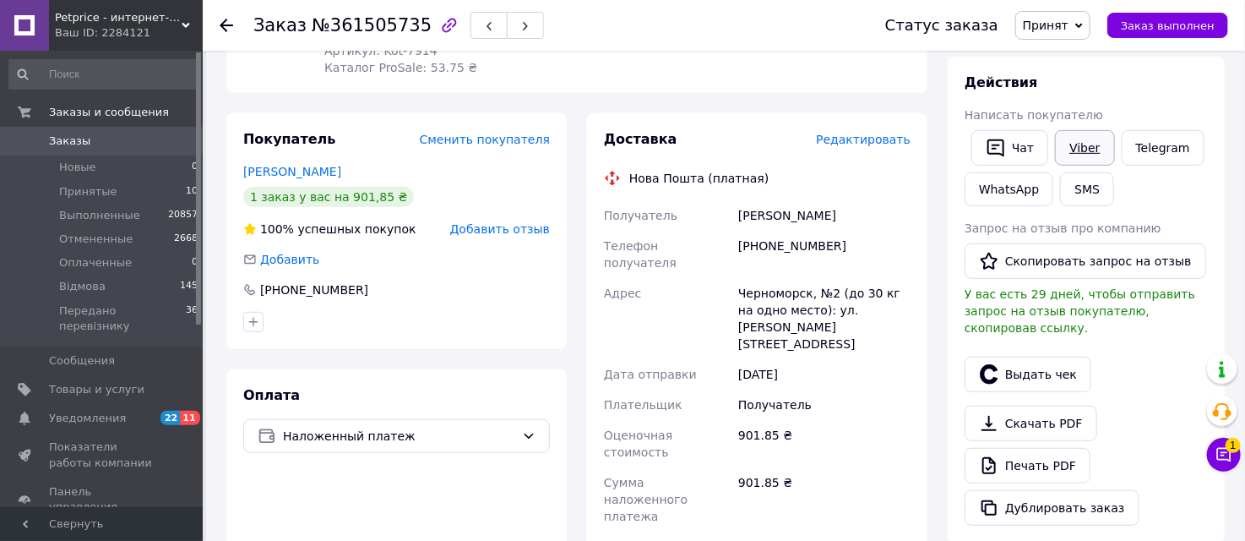
click at [1074, 141] on link "Viber" at bounding box center [1084, 147] width 59 height 35
click at [1088, 139] on link "Viber" at bounding box center [1084, 147] width 59 height 35
click at [1079, 146] on link "Viber" at bounding box center [1084, 147] width 59 height 35
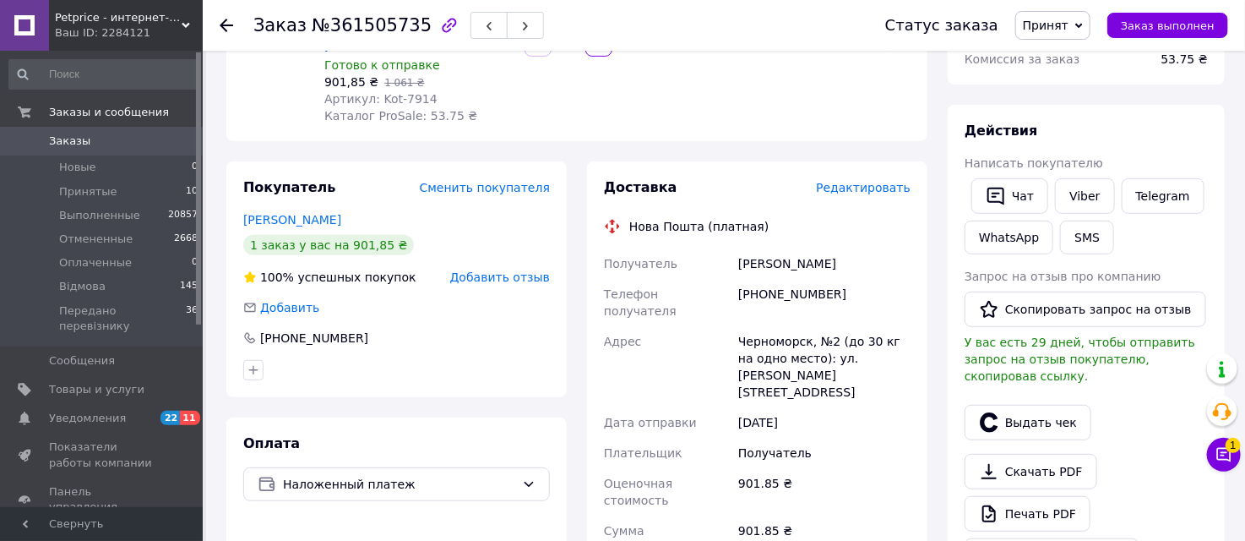
scroll to position [188, 0]
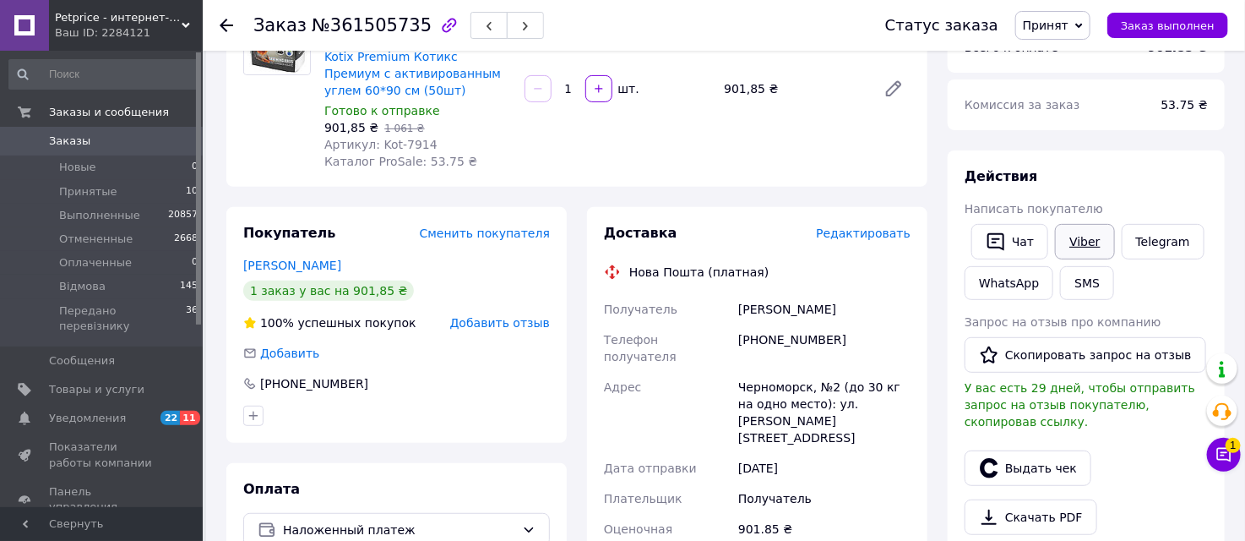
click at [1081, 239] on link "Viber" at bounding box center [1084, 241] width 59 height 35
click at [1087, 233] on link "Viber" at bounding box center [1084, 241] width 59 height 35
click at [1087, 239] on link "Viber" at bounding box center [1084, 241] width 59 height 35
click at [1085, 239] on link "Viber" at bounding box center [1084, 241] width 59 height 35
click at [119, 142] on span "Заказы" at bounding box center [102, 140] width 107 height 15
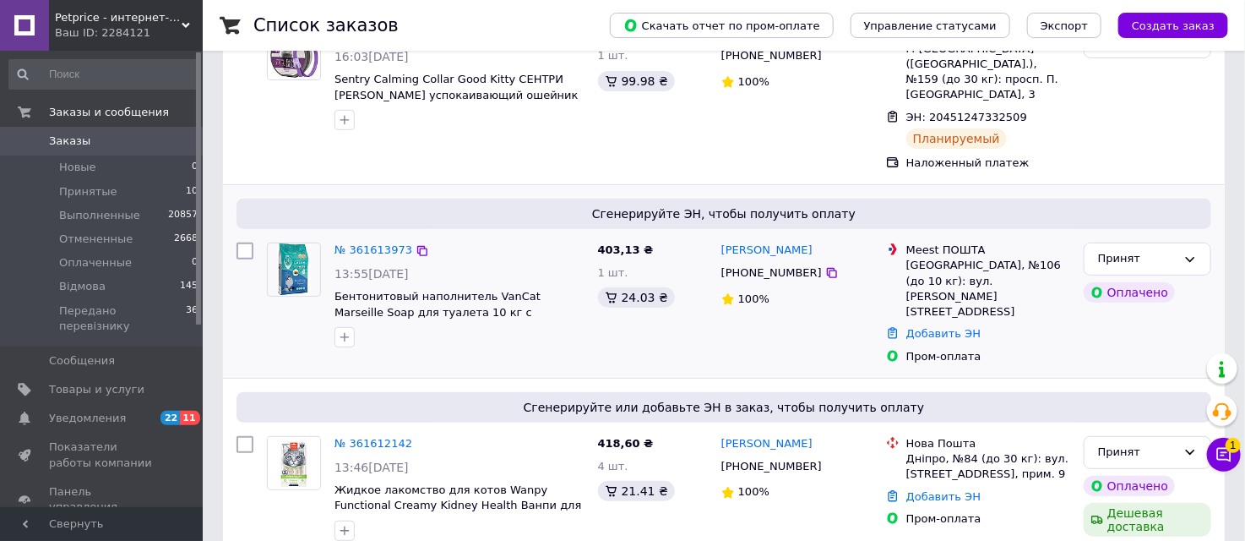
scroll to position [188, 0]
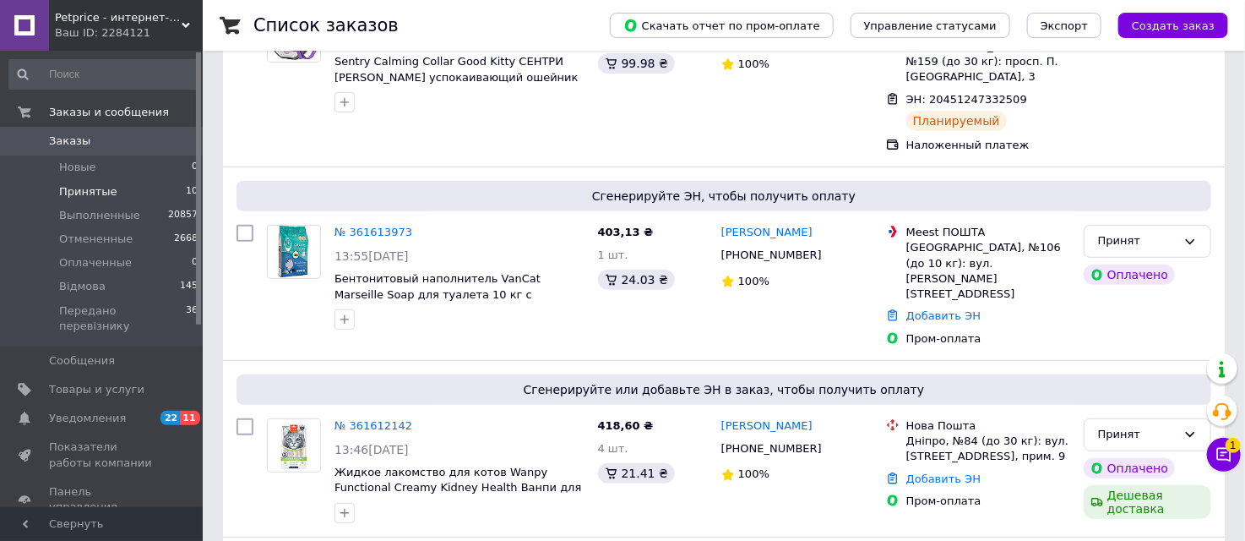
click at [101, 189] on span "Принятые" at bounding box center [88, 191] width 58 height 15
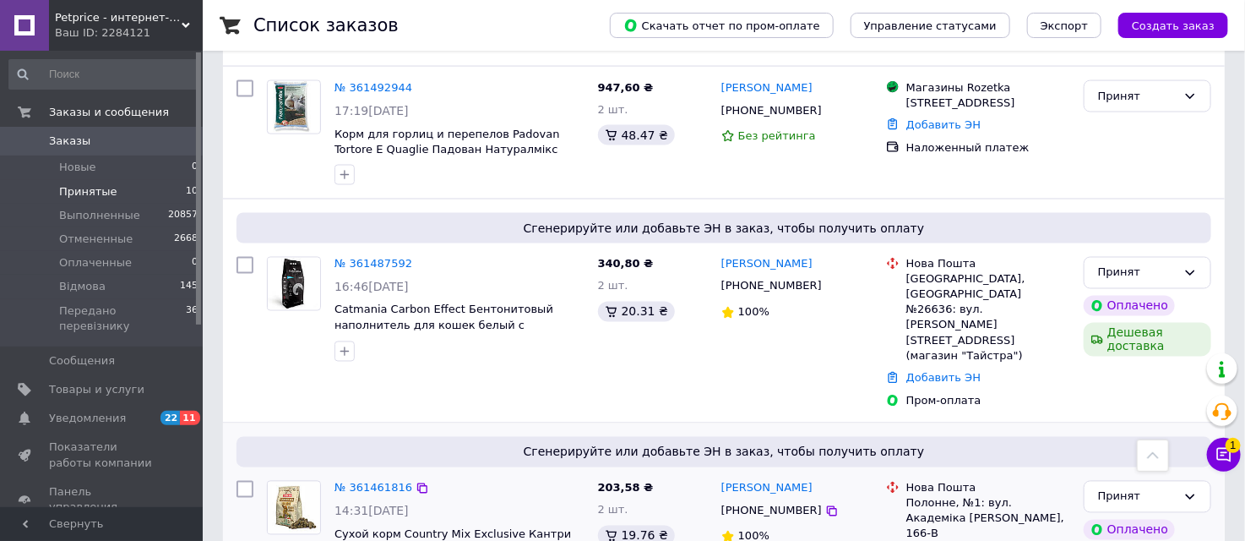
scroll to position [1341, 0]
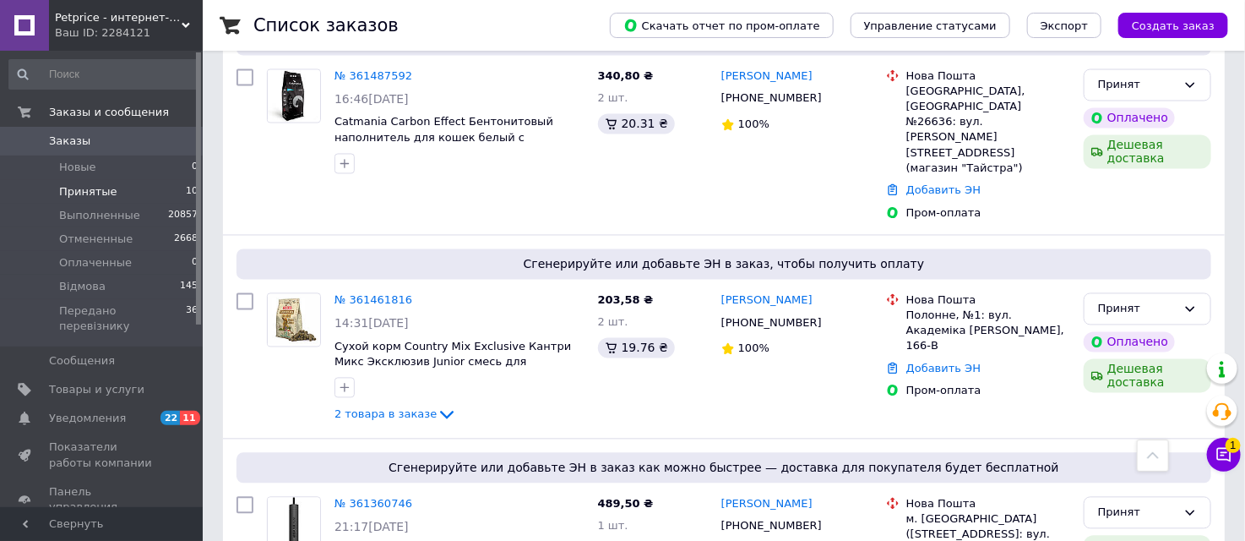
click at [121, 133] on span "Заказы" at bounding box center [102, 140] width 107 height 15
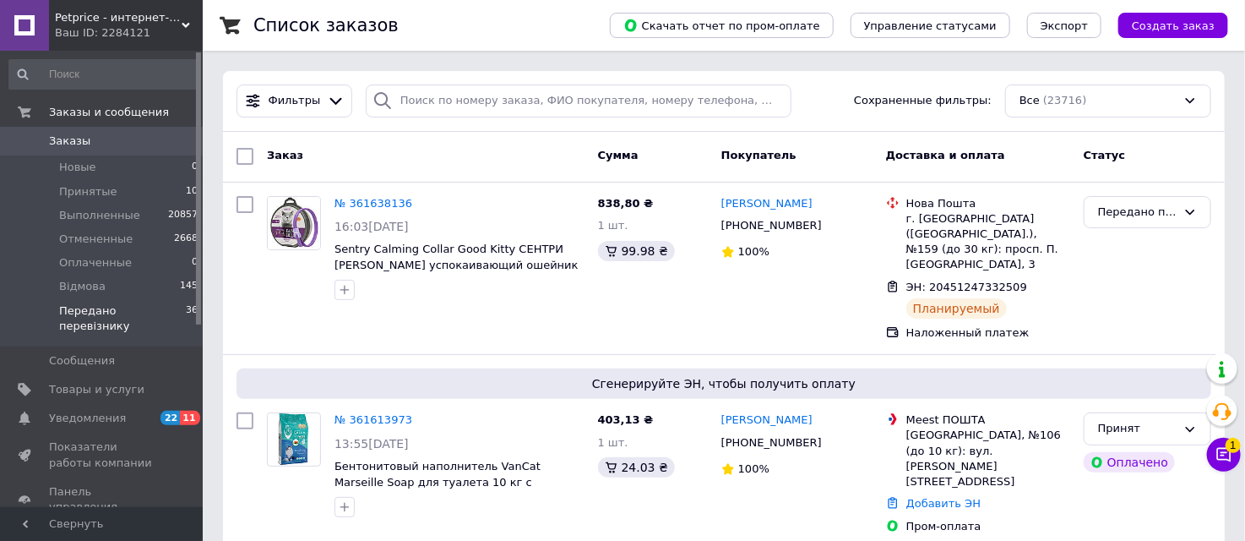
click at [127, 311] on span "Передано перевізнику" at bounding box center [122, 318] width 127 height 30
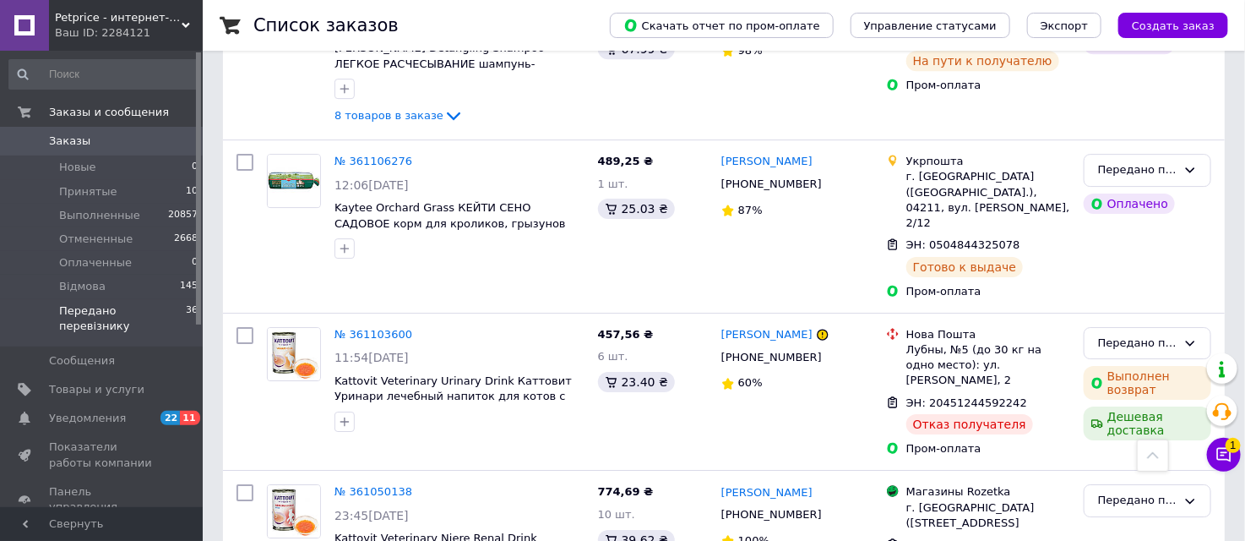
scroll to position [5100, 0]
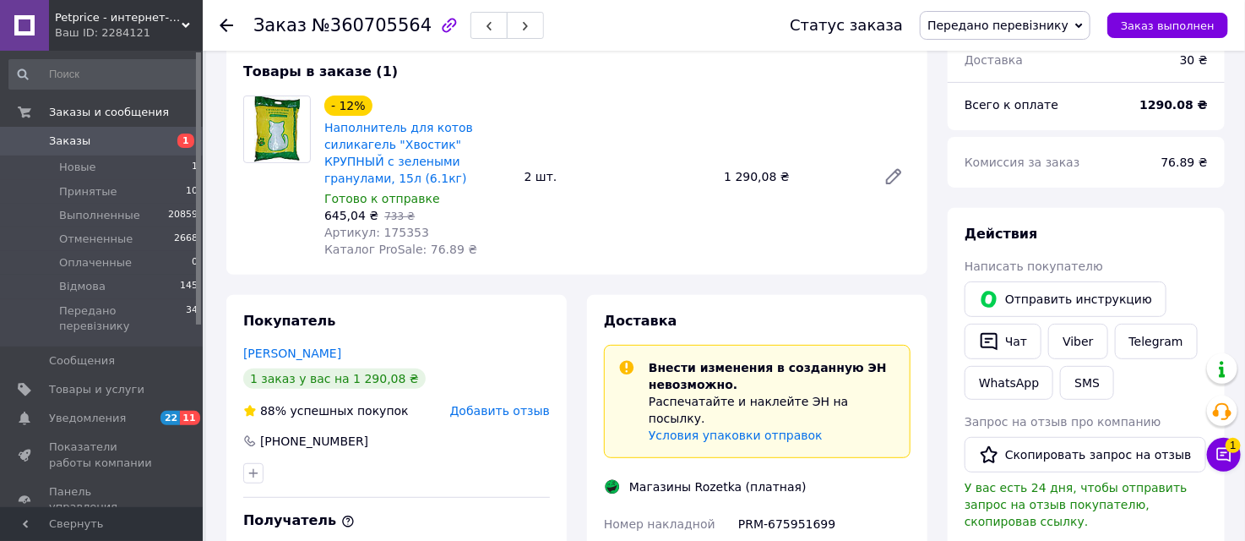
scroll to position [188, 0]
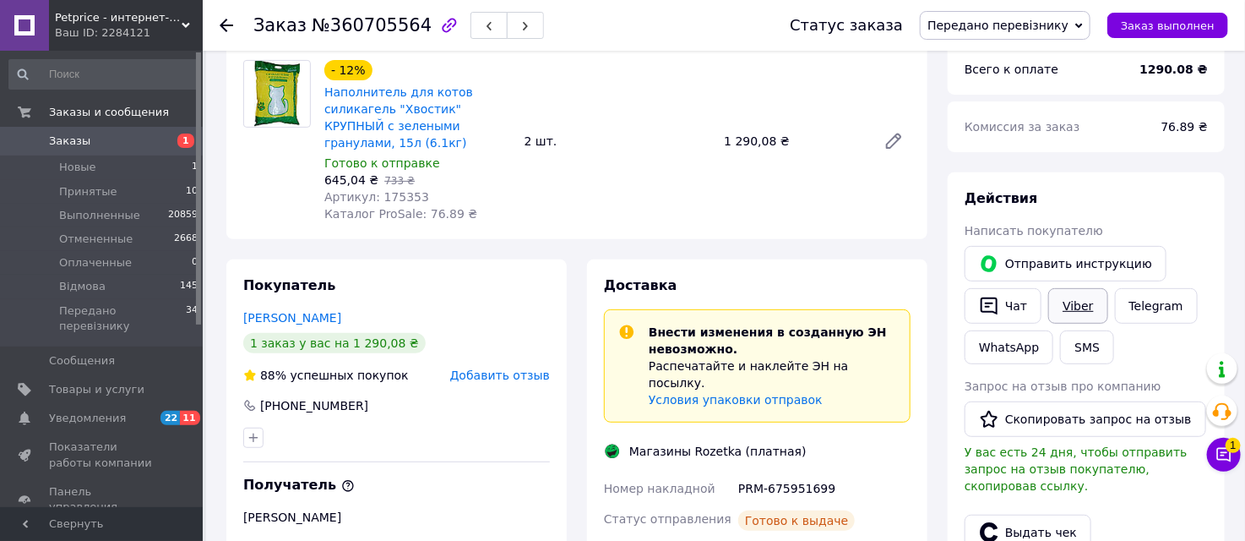
click at [1086, 297] on link "Viber" at bounding box center [1077, 305] width 59 height 35
click at [132, 140] on span "Заказы" at bounding box center [102, 140] width 107 height 15
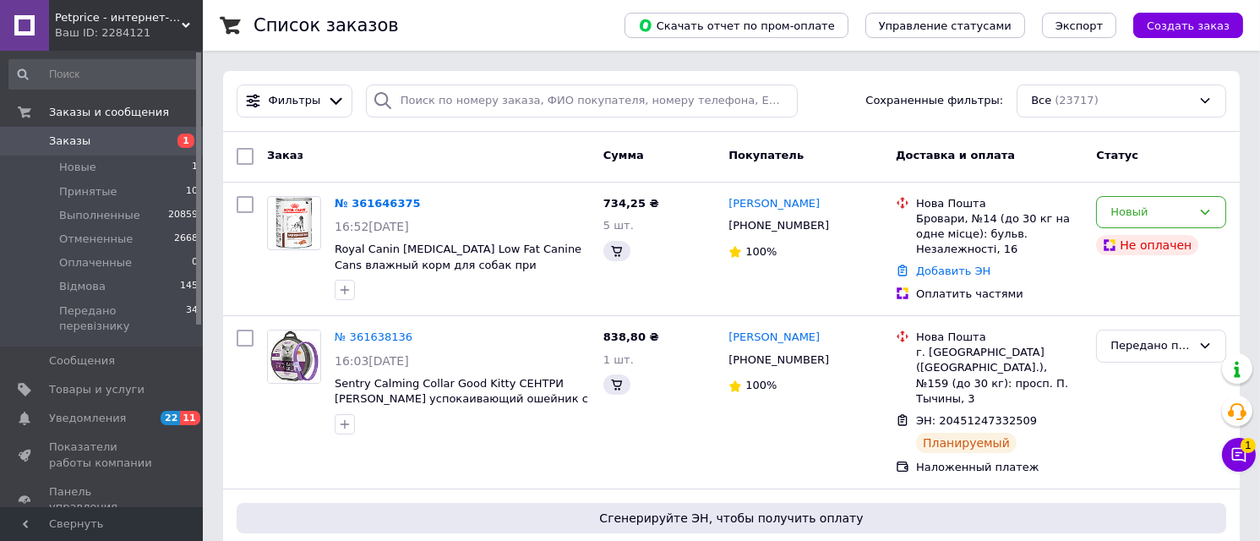
click at [132, 140] on span "Заказы" at bounding box center [102, 140] width 107 height 15
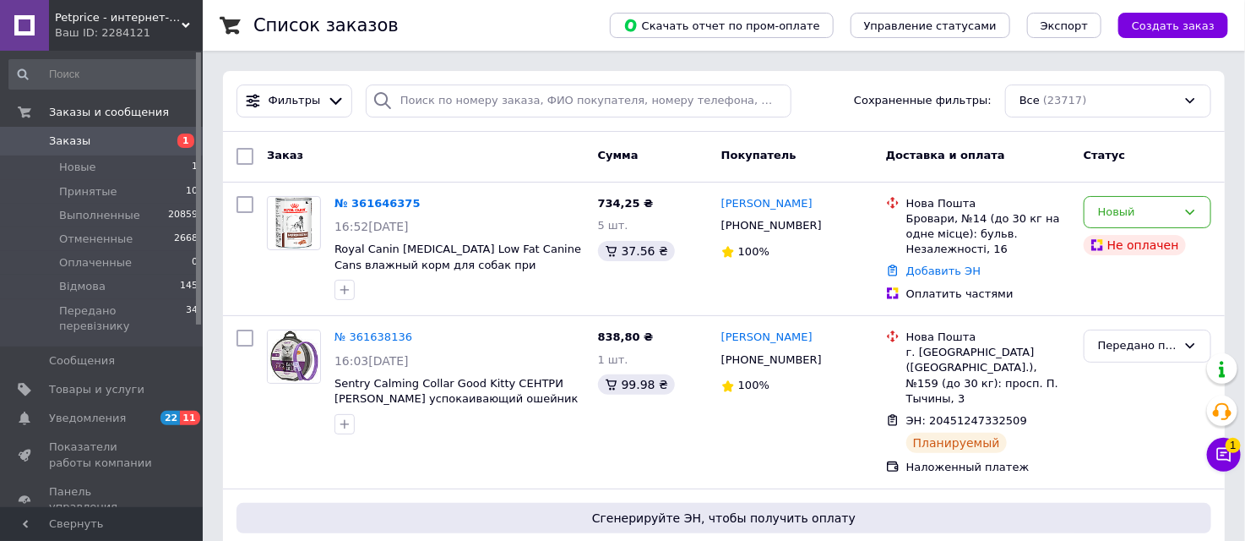
click at [103, 140] on span "Заказы" at bounding box center [102, 140] width 107 height 15
click at [123, 145] on span "Заказы" at bounding box center [102, 140] width 107 height 15
click at [123, 144] on span "Заказы" at bounding box center [102, 140] width 107 height 15
click at [94, 166] on li "Новые 1" at bounding box center [104, 167] width 208 height 24
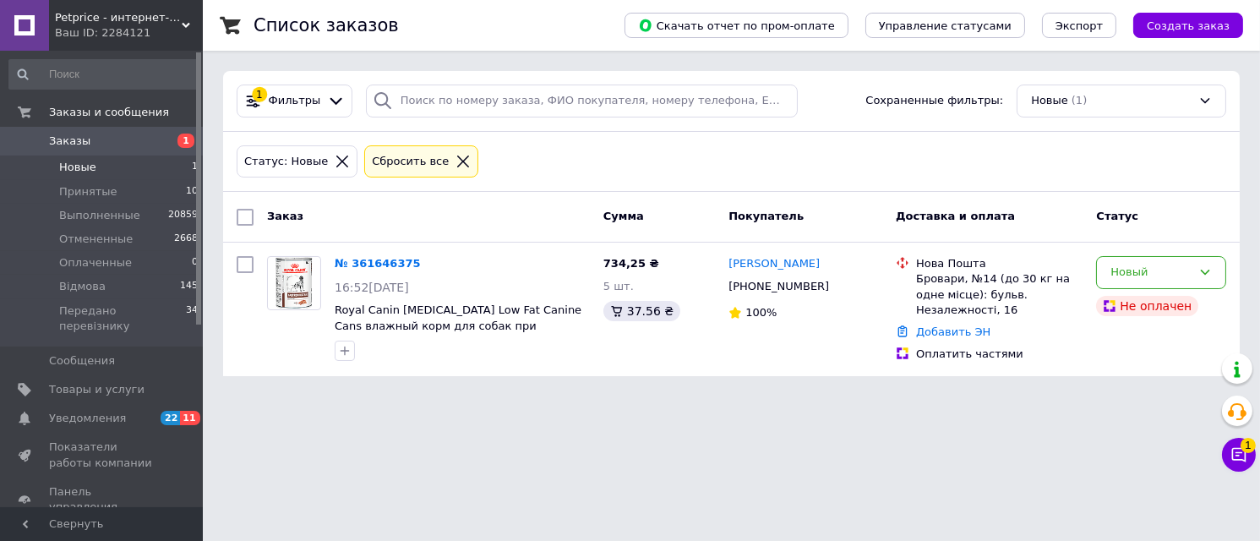
click at [131, 140] on span "Заказы" at bounding box center [102, 140] width 107 height 15
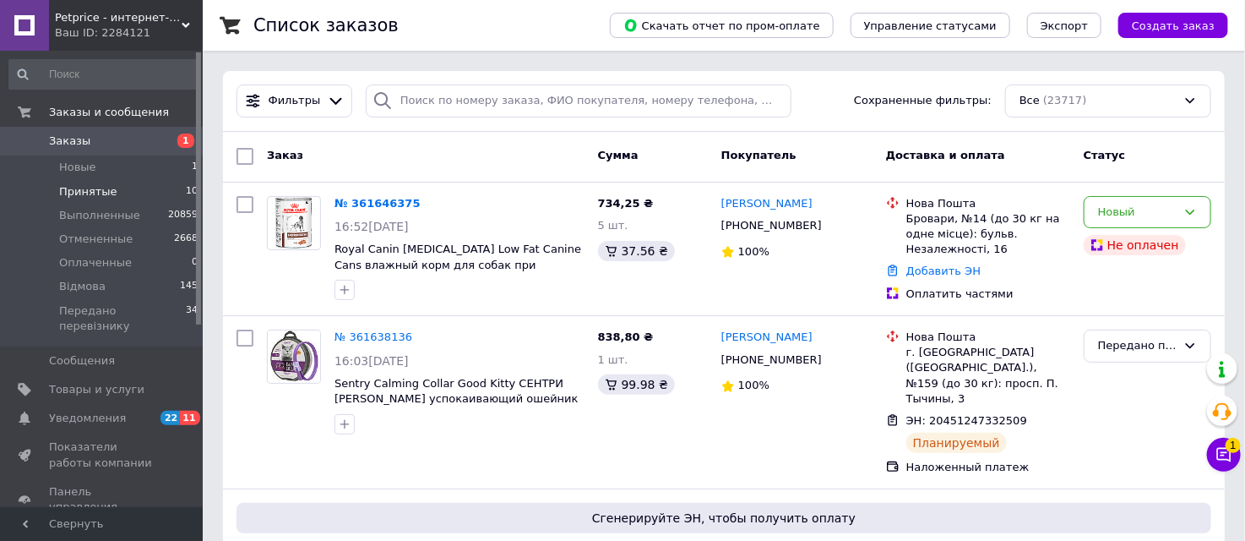
click at [95, 188] on span "Принятые" at bounding box center [88, 191] width 58 height 15
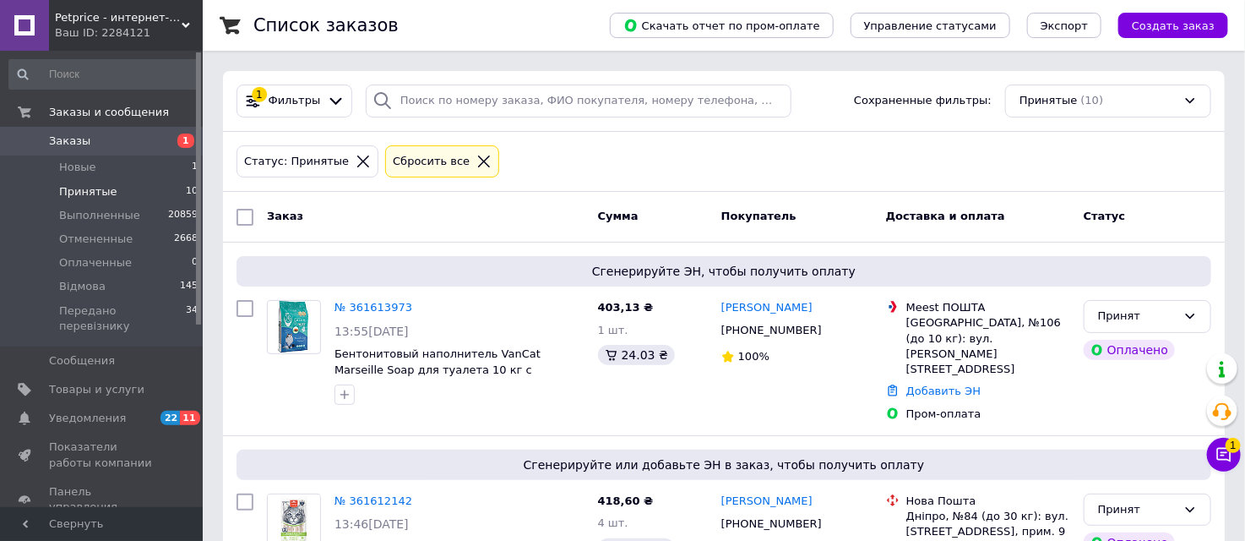
click at [103, 133] on span "Заказы" at bounding box center [102, 140] width 107 height 15
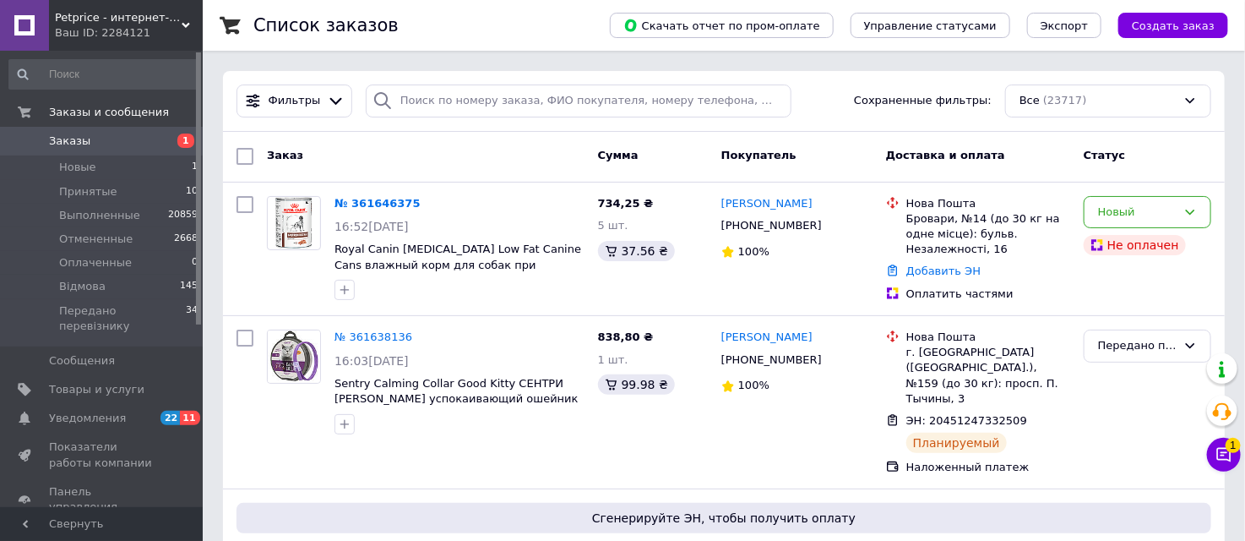
click at [117, 138] on span "Заказы" at bounding box center [102, 140] width 107 height 15
click at [74, 163] on span "Новые" at bounding box center [77, 167] width 37 height 15
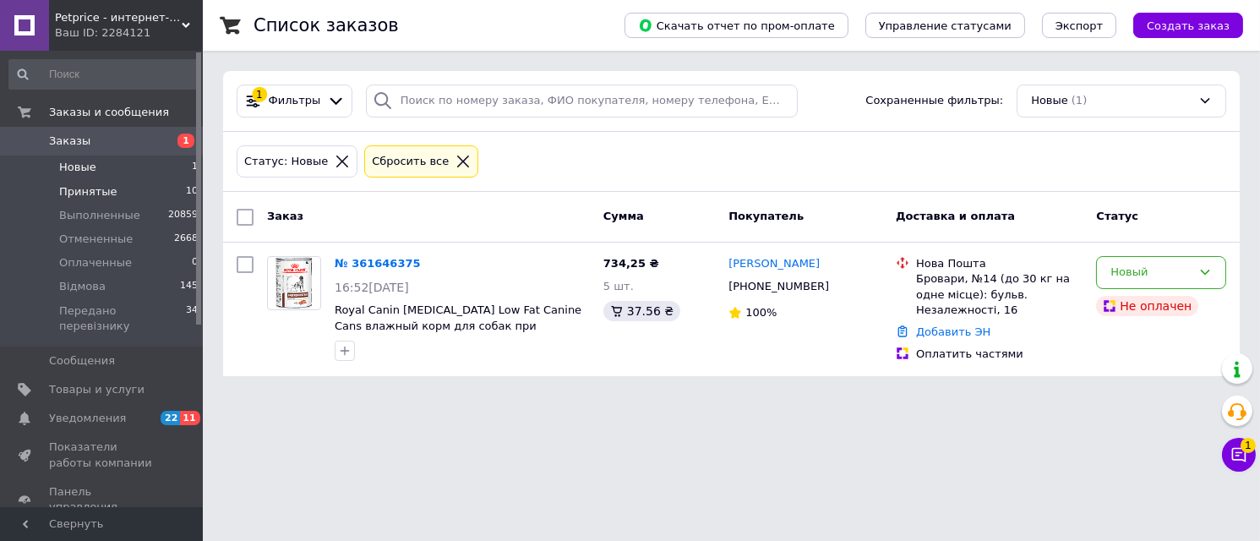
click at [87, 187] on span "Принятые" at bounding box center [88, 191] width 58 height 15
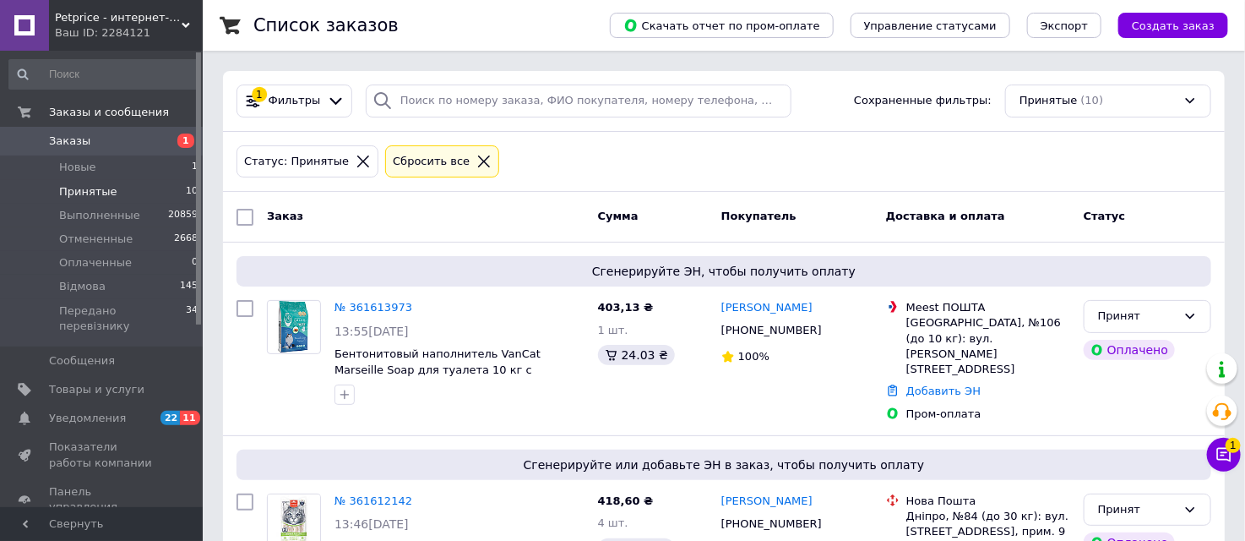
click at [130, 139] on span "Заказы" at bounding box center [102, 140] width 107 height 15
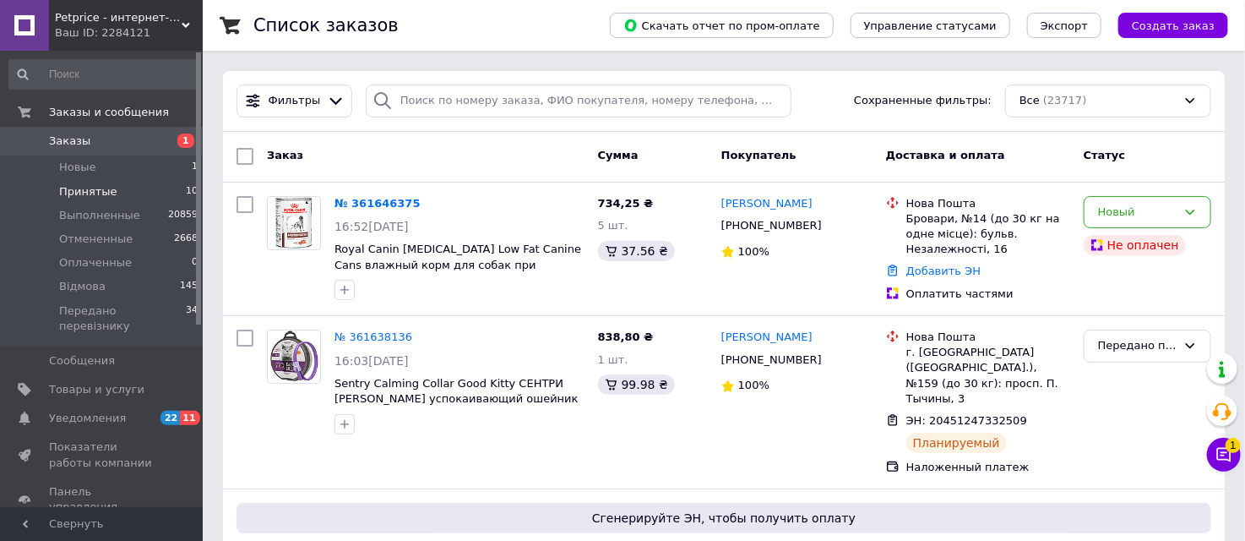
click at [95, 184] on span "Принятые" at bounding box center [88, 191] width 58 height 15
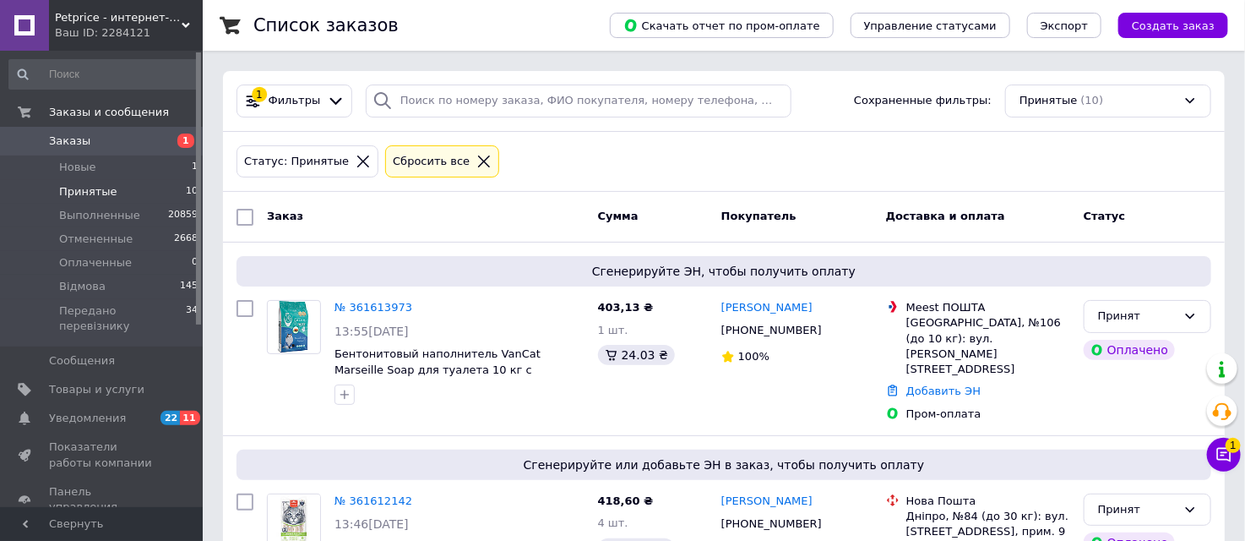
click at [107, 131] on link "Заказы 1" at bounding box center [104, 141] width 208 height 29
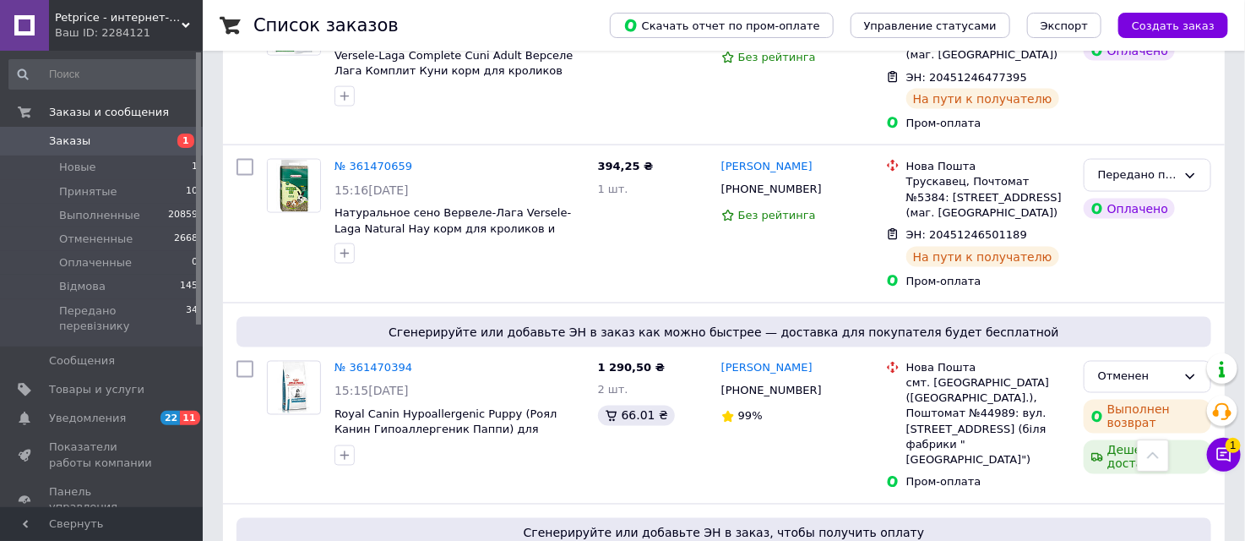
scroll to position [3942, 0]
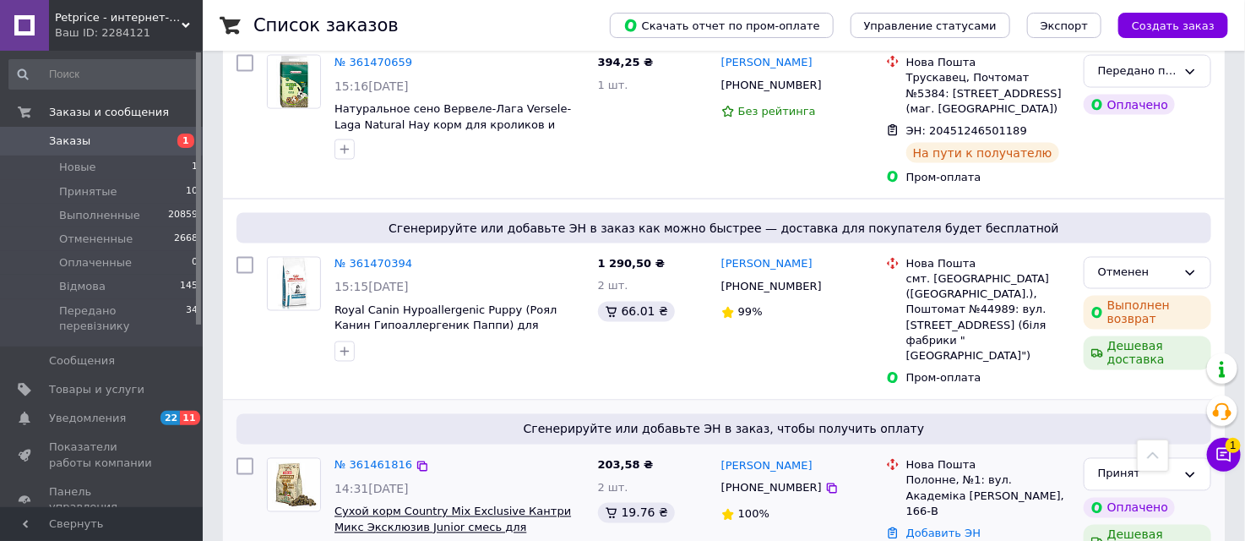
click at [442, 505] on span "Сухой корм Country Mix Exclusive Кантри Микс Эксклюзив Junior смесь для декорат…" at bounding box center [453, 527] width 237 height 44
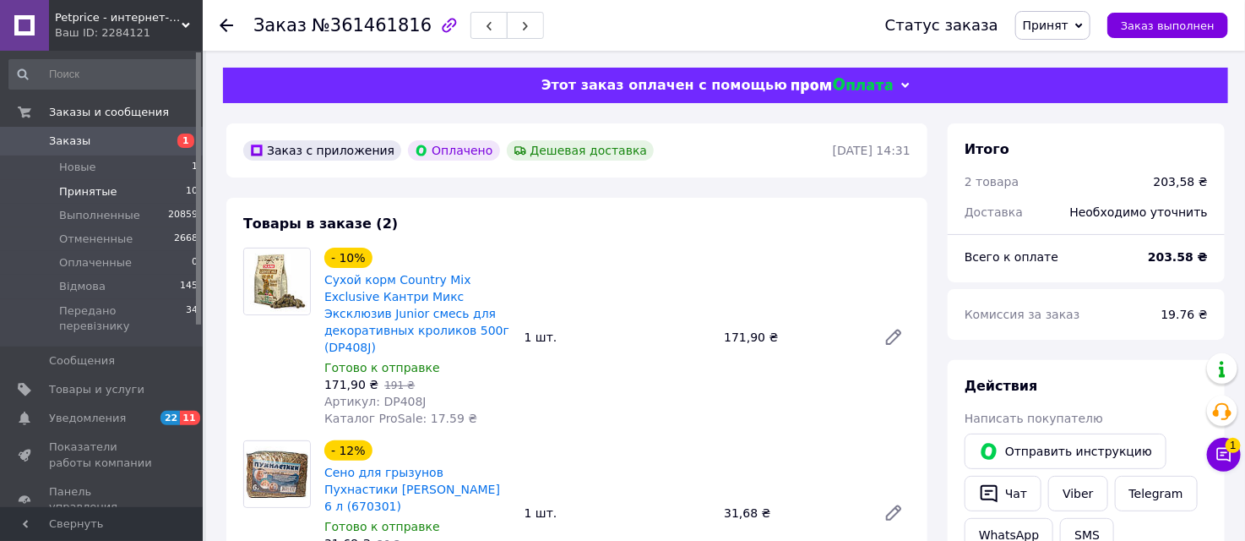
click at [103, 189] on span "Принятые" at bounding box center [88, 191] width 58 height 15
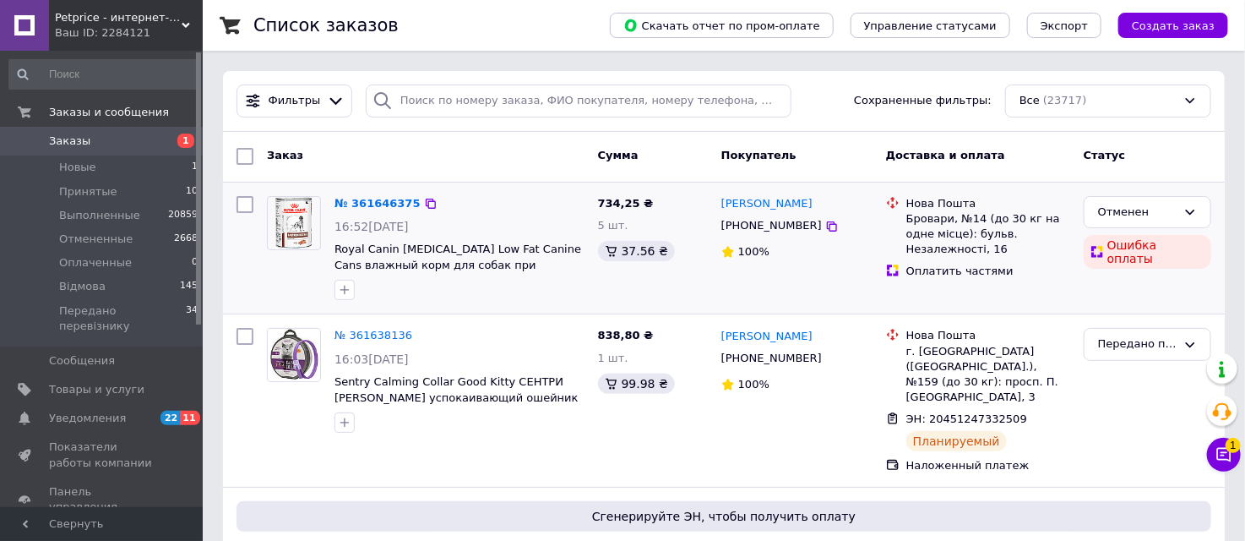
click at [284, 234] on img at bounding box center [293, 223] width 37 height 52
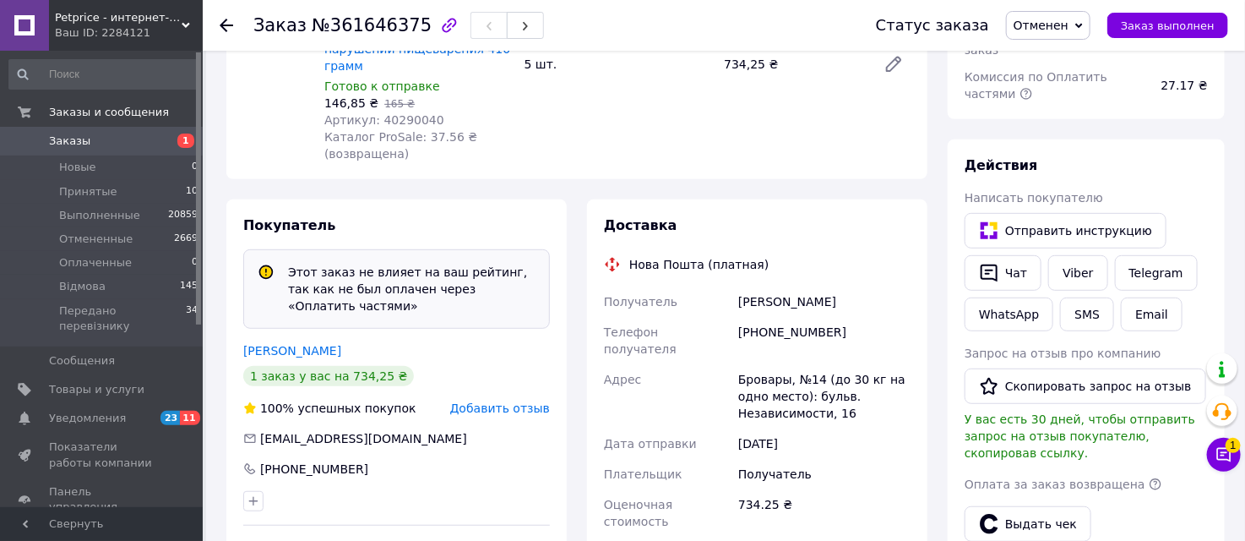
scroll to position [281, 0]
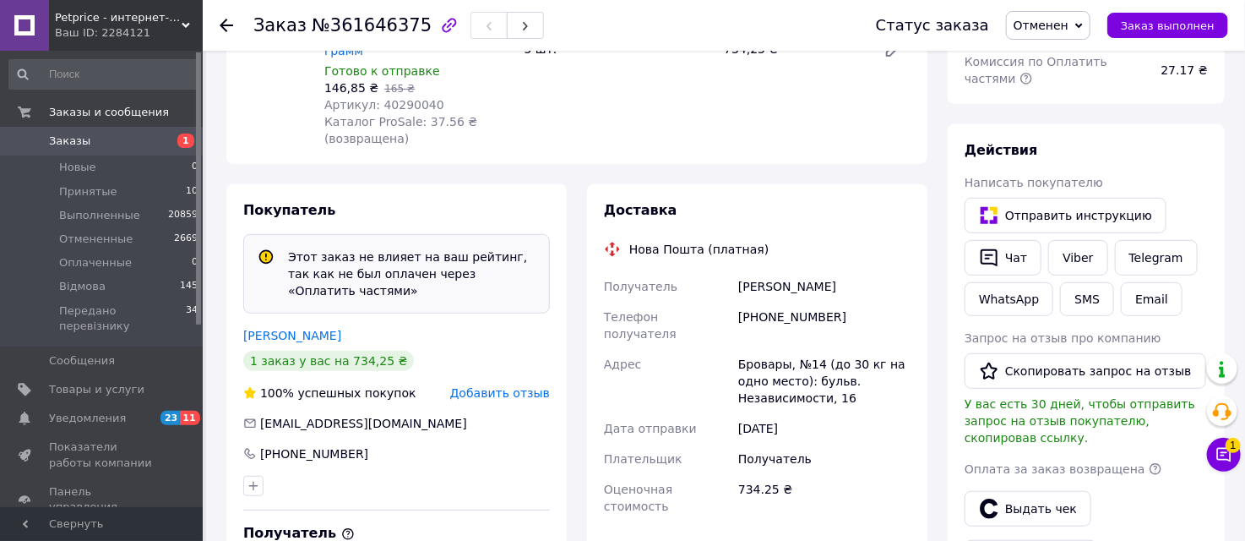
click at [98, 133] on span "Заказы" at bounding box center [102, 140] width 107 height 15
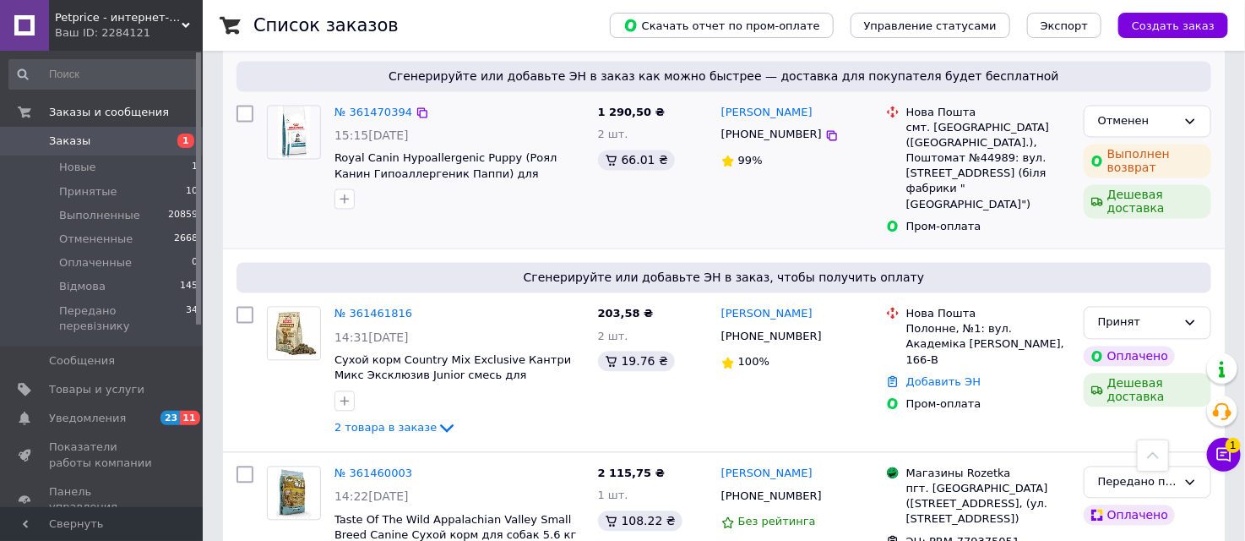
scroll to position [4224, 0]
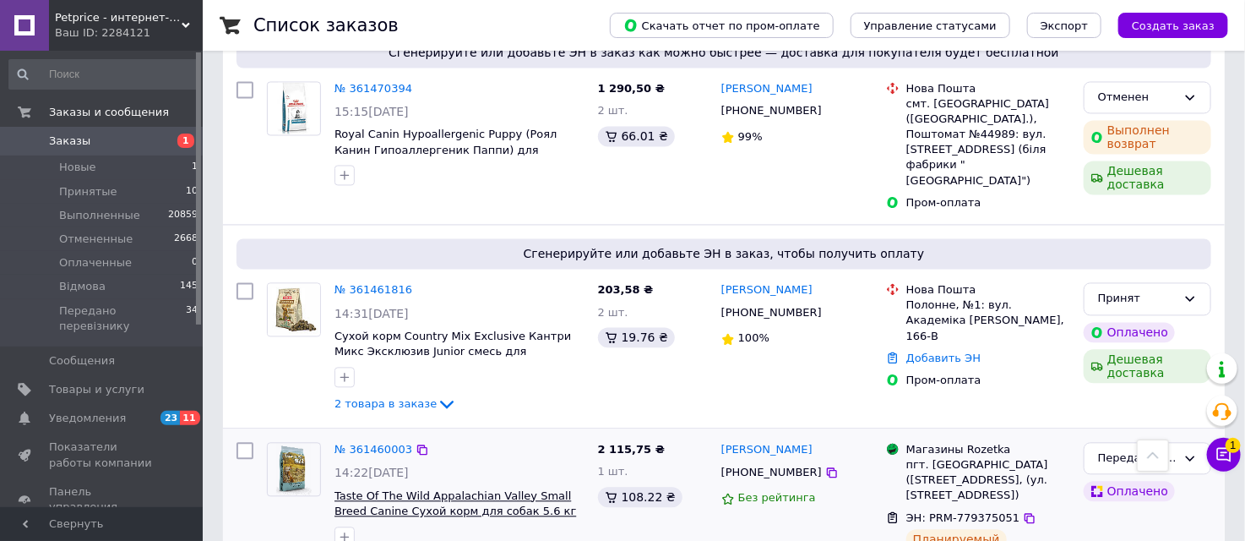
click at [416, 489] on span "Taste Of The Wild Appalachian Valley Small Breed Canine Сухой корм для собак 5.…" at bounding box center [456, 511] width 242 height 44
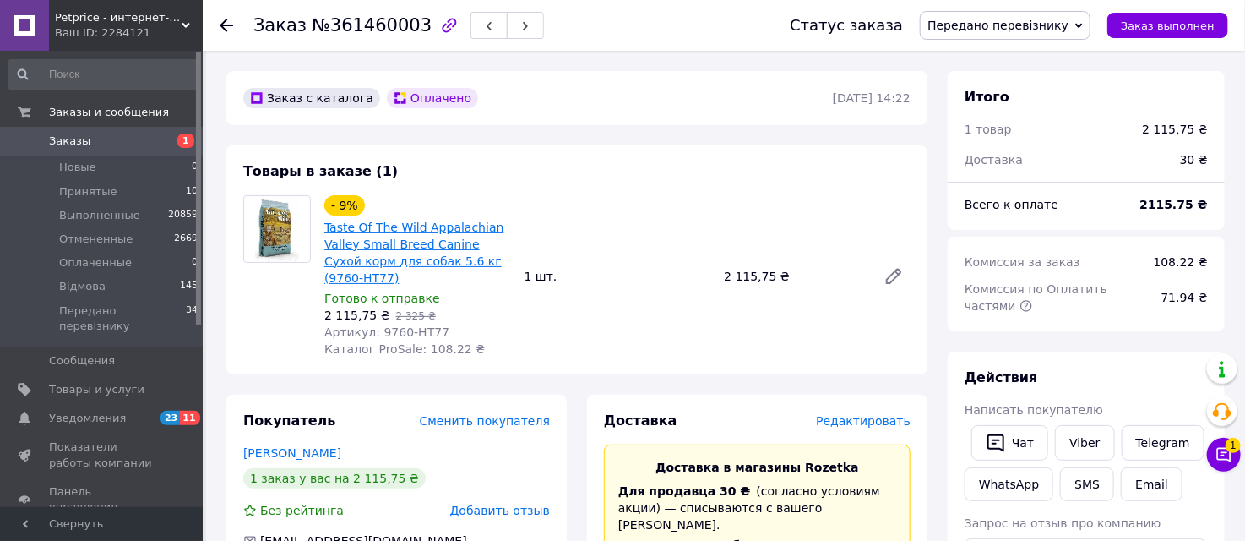
click at [392, 226] on link "Taste Of The Wild Appalachian Valley Small Breed Canine Сухой корм для собак 5.…" at bounding box center [414, 252] width 180 height 64
click at [137, 133] on span "Заказы" at bounding box center [102, 140] width 107 height 15
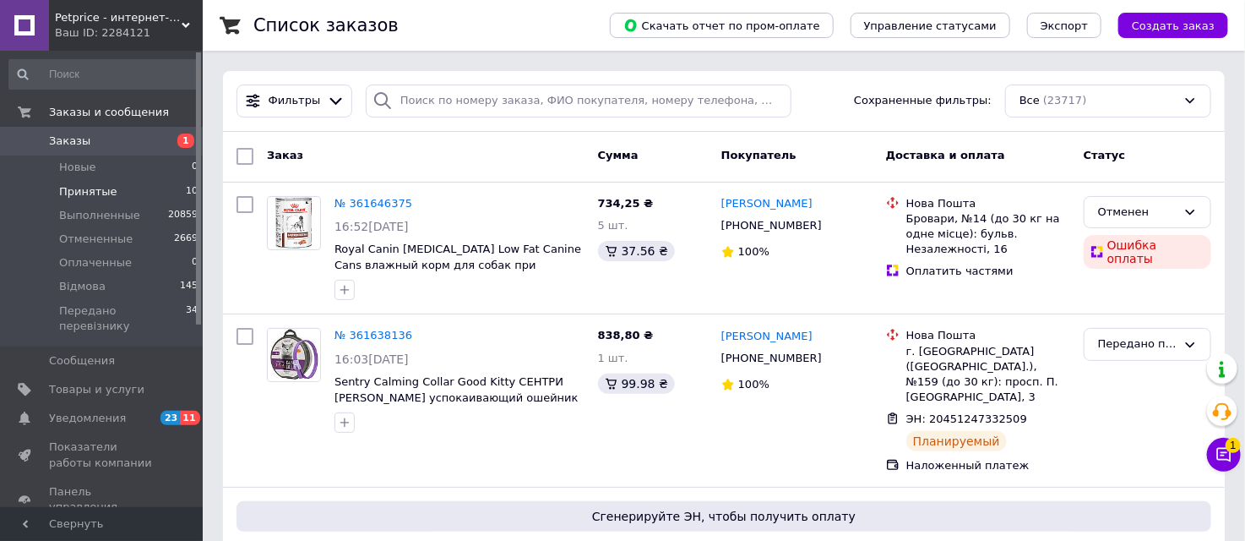
click at [98, 188] on span "Принятые" at bounding box center [88, 191] width 58 height 15
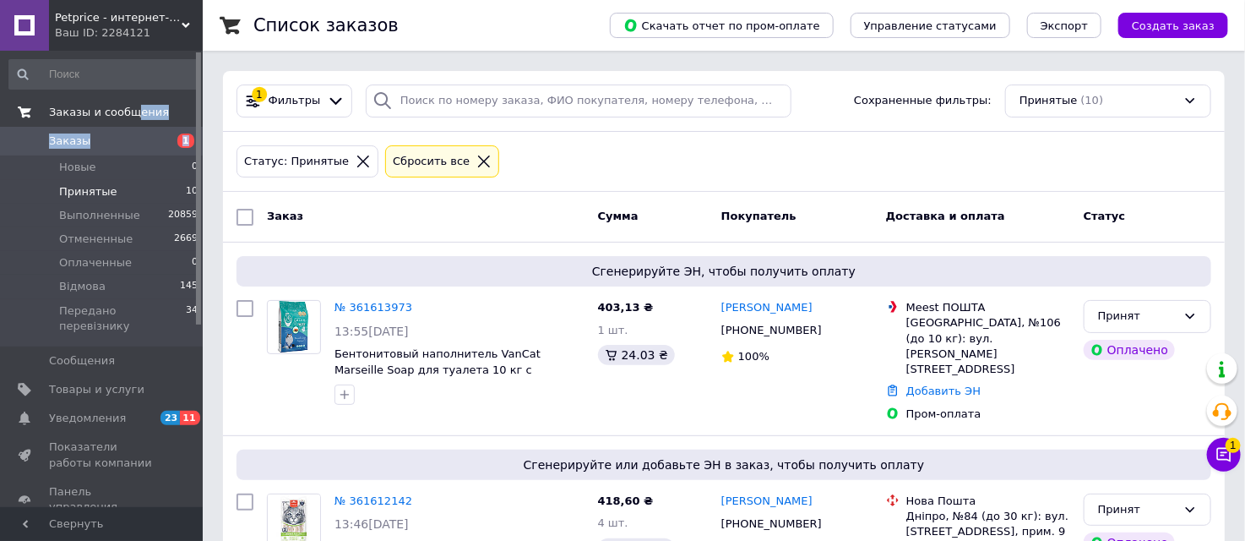
drag, startPoint x: 119, startPoint y: 128, endPoint x: 132, endPoint y: 119, distance: 15.7
click at [130, 136] on span "Заказы" at bounding box center [102, 140] width 107 height 15
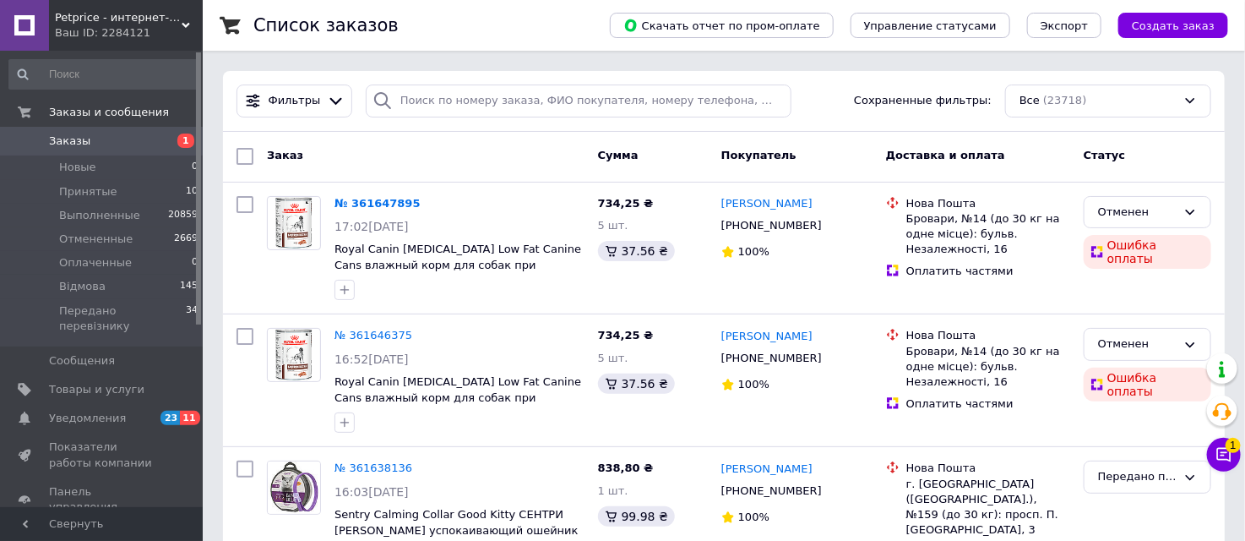
click at [121, 138] on span "Заказы" at bounding box center [102, 140] width 107 height 15
click at [95, 149] on link "Заказы 1" at bounding box center [104, 141] width 208 height 29
click at [105, 169] on li "Новые 0" at bounding box center [104, 167] width 208 height 24
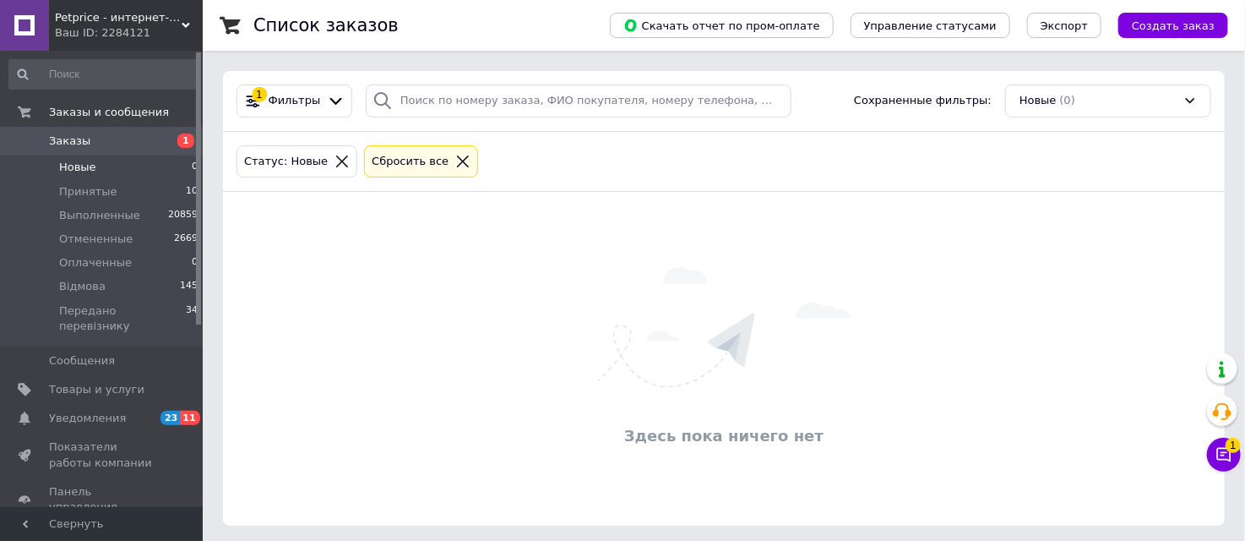
click at [128, 140] on span "Заказы" at bounding box center [102, 140] width 107 height 15
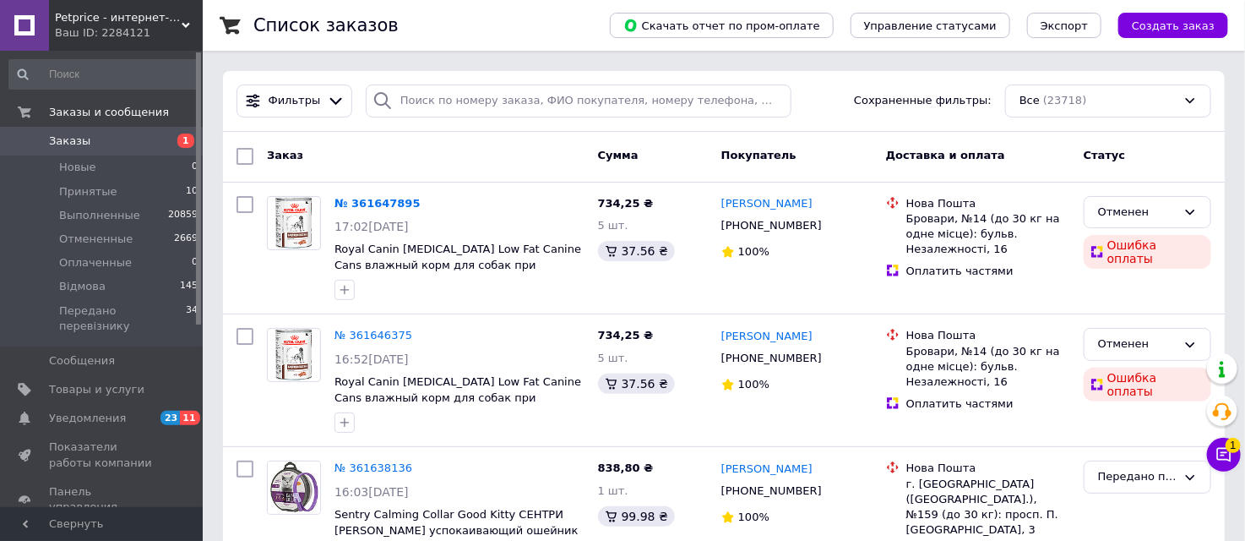
click at [103, 147] on span "Заказы" at bounding box center [102, 140] width 107 height 15
click at [139, 102] on link "Заказы и сообщения" at bounding box center [104, 112] width 208 height 29
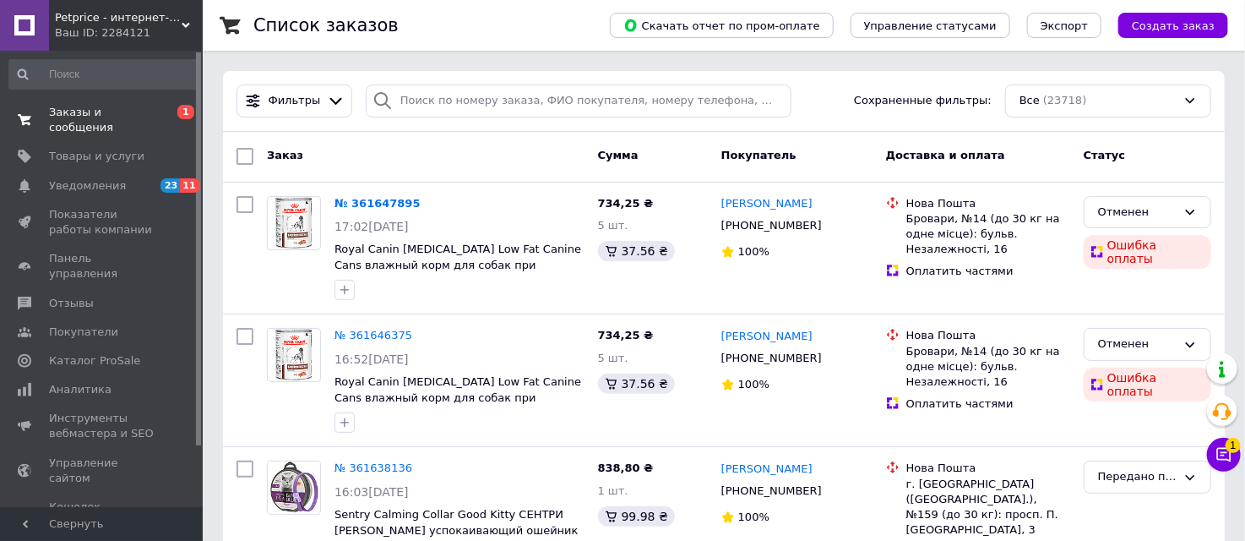
click at [128, 112] on span "Заказы и сообщения" at bounding box center [102, 120] width 107 height 30
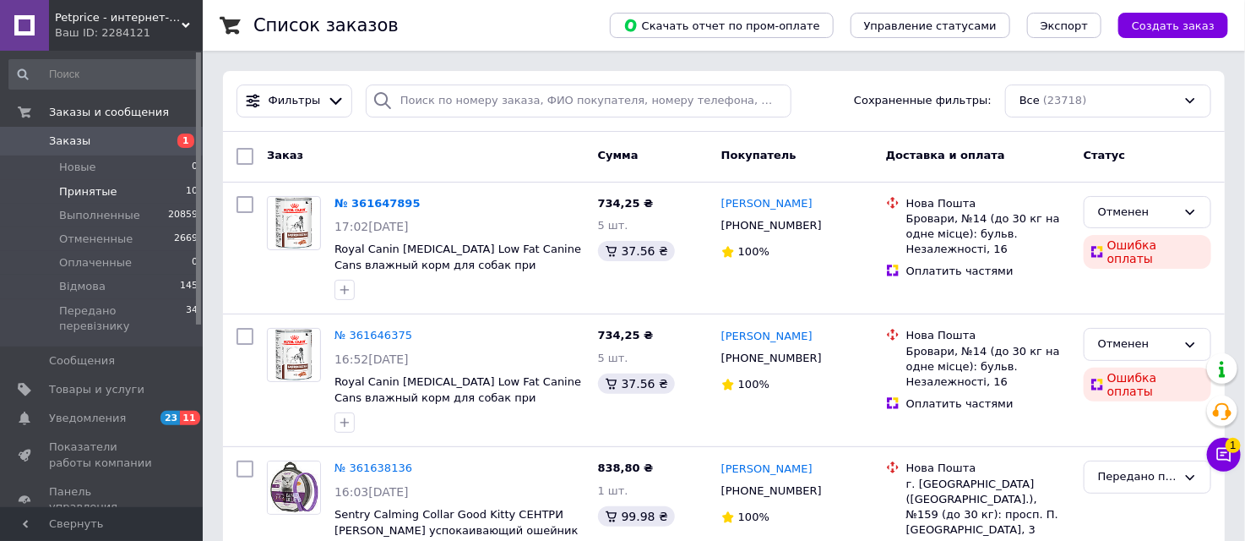
click at [72, 188] on span "Принятые" at bounding box center [88, 191] width 58 height 15
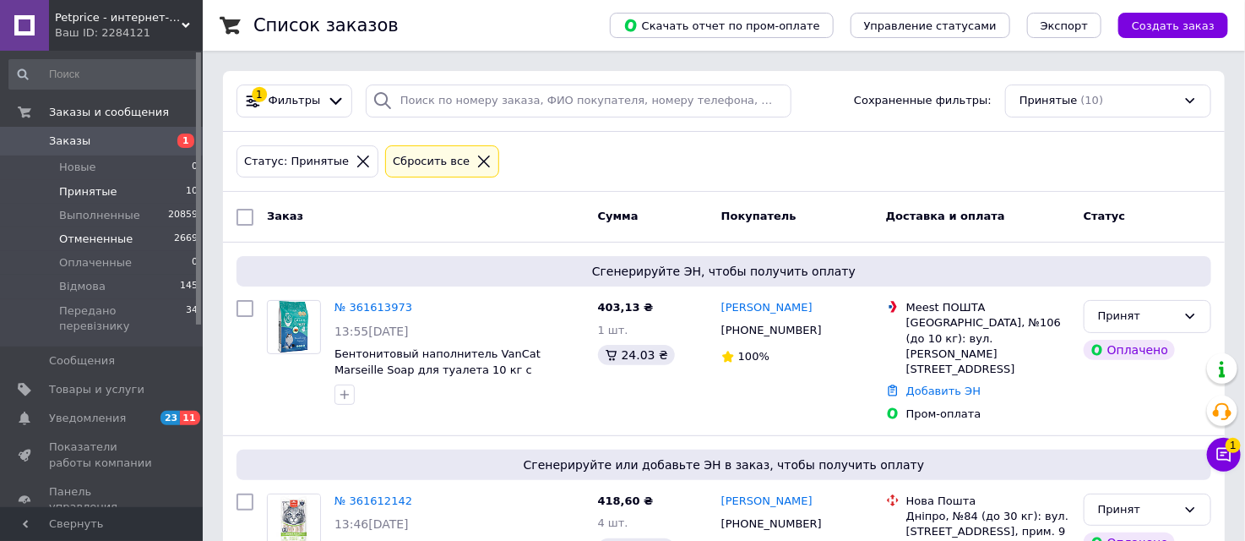
click at [112, 234] on span "Отмененные" at bounding box center [95, 238] width 73 height 15
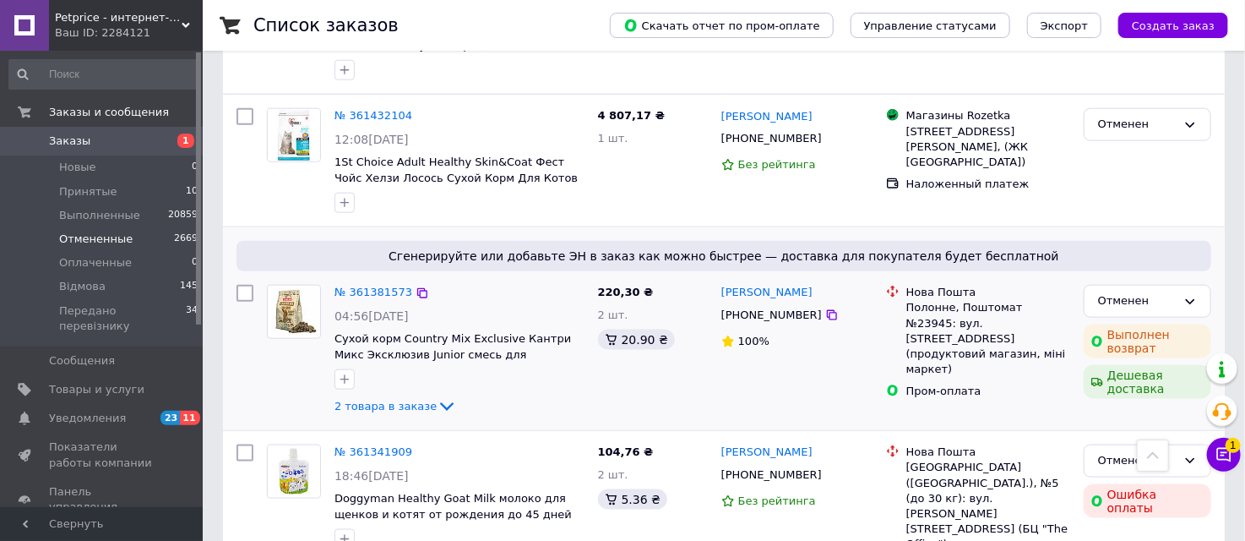
scroll to position [750, 0]
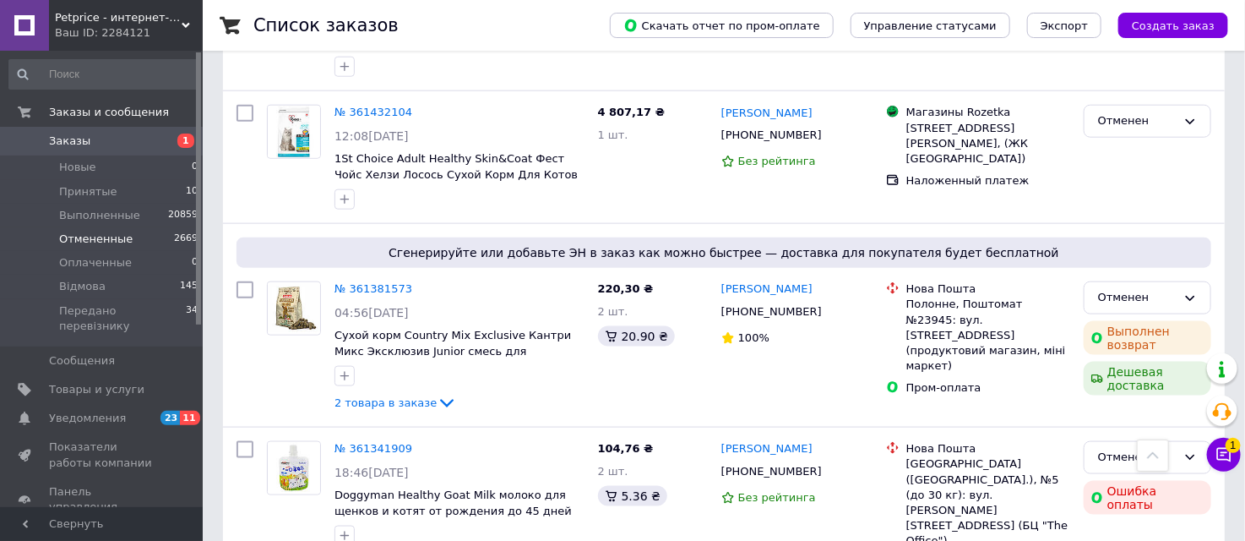
click at [101, 140] on span "Заказы" at bounding box center [102, 140] width 107 height 15
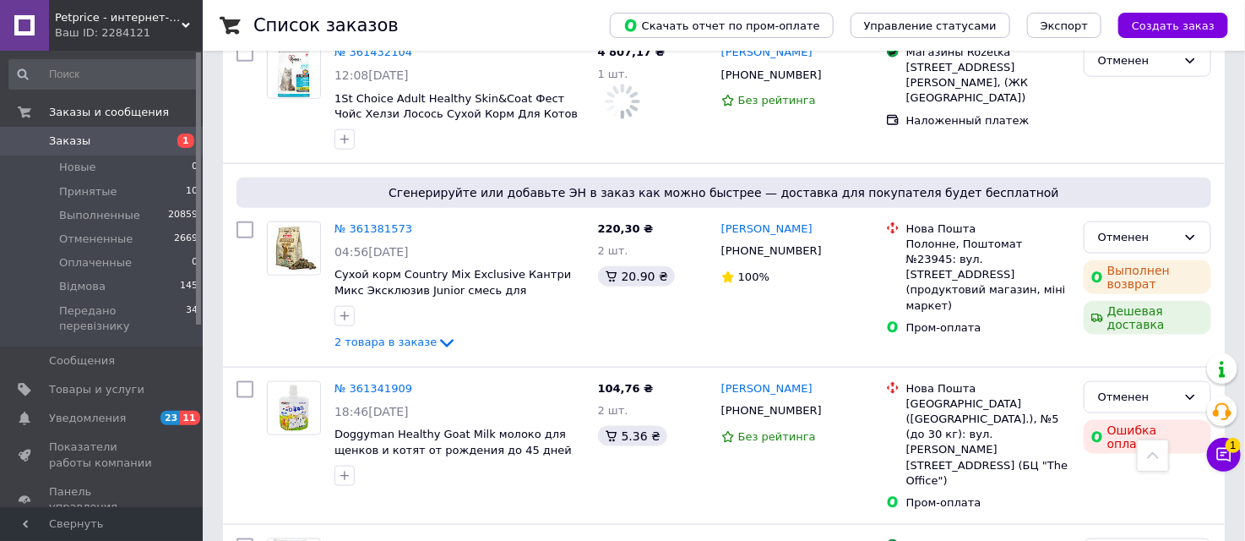
scroll to position [689, 0]
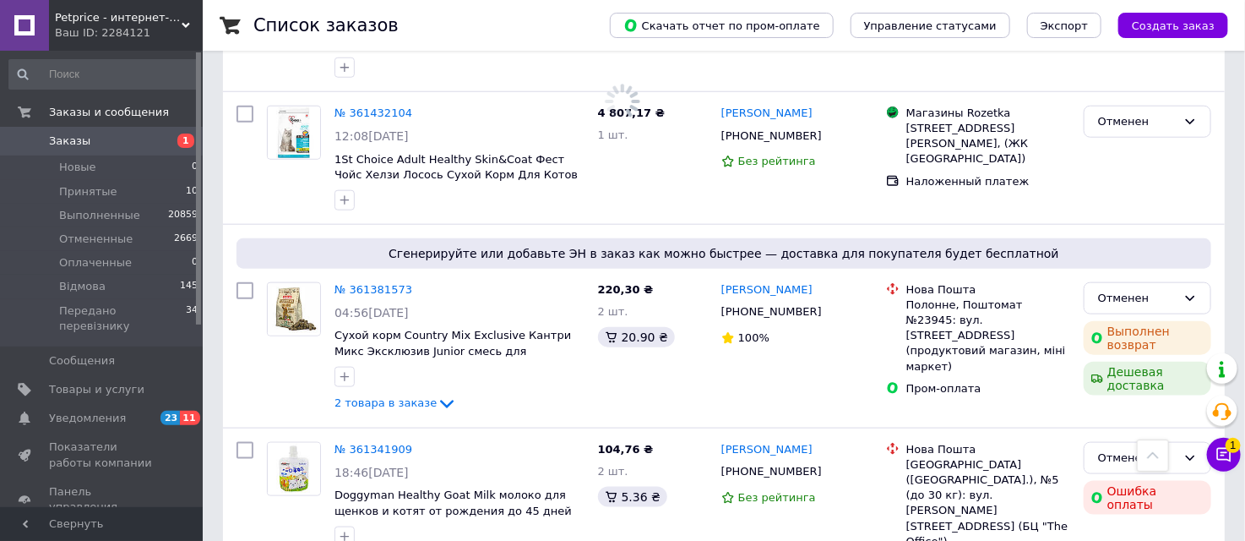
click at [117, 142] on span "Заказы" at bounding box center [102, 140] width 107 height 15
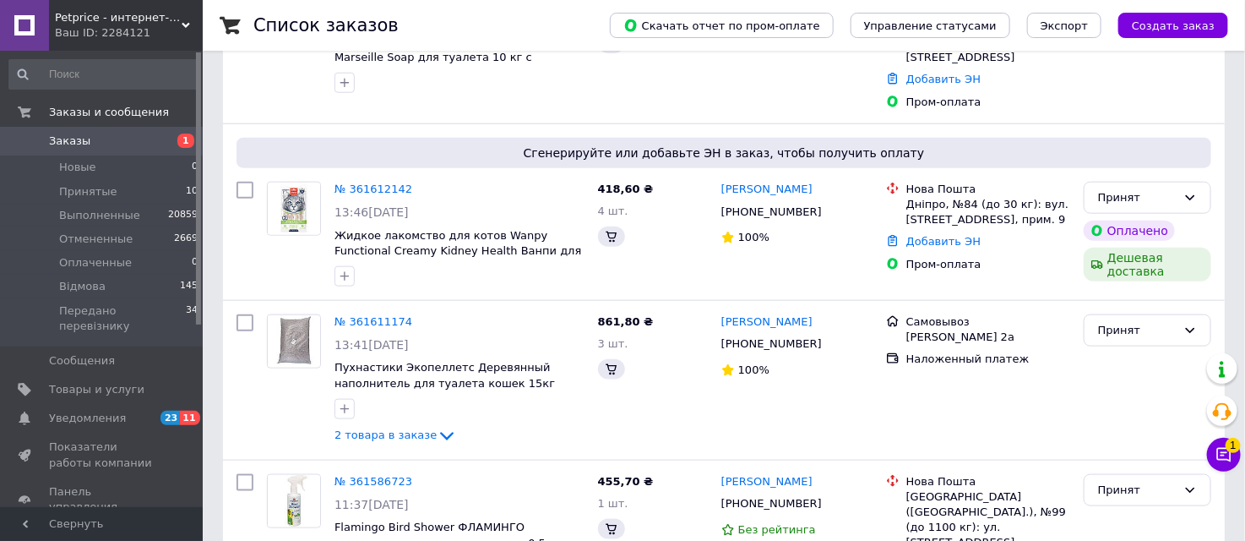
click at [150, 111] on span "Заказы и сообщения" at bounding box center [109, 112] width 120 height 15
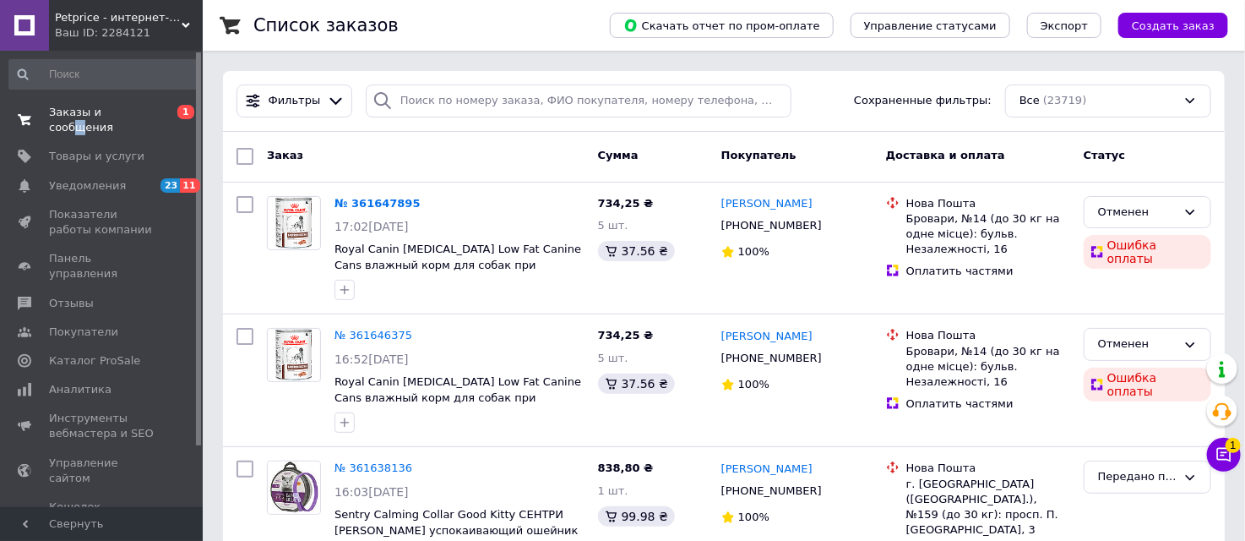
click at [131, 110] on span "Заказы и сообщения" at bounding box center [102, 120] width 107 height 30
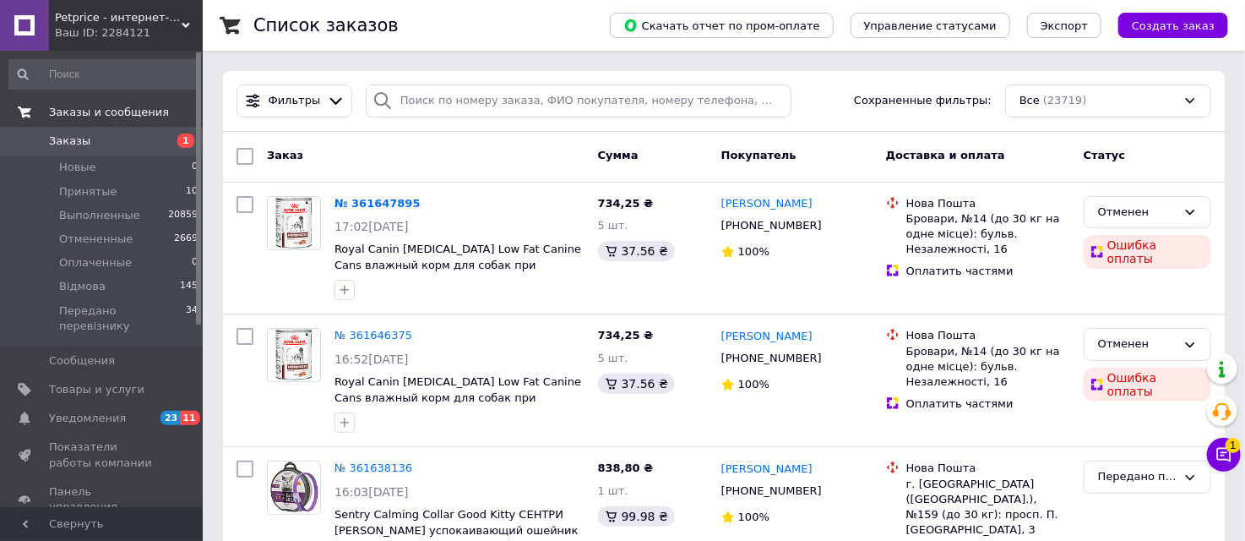
click at [133, 106] on span "Заказы и сообщения" at bounding box center [109, 112] width 120 height 15
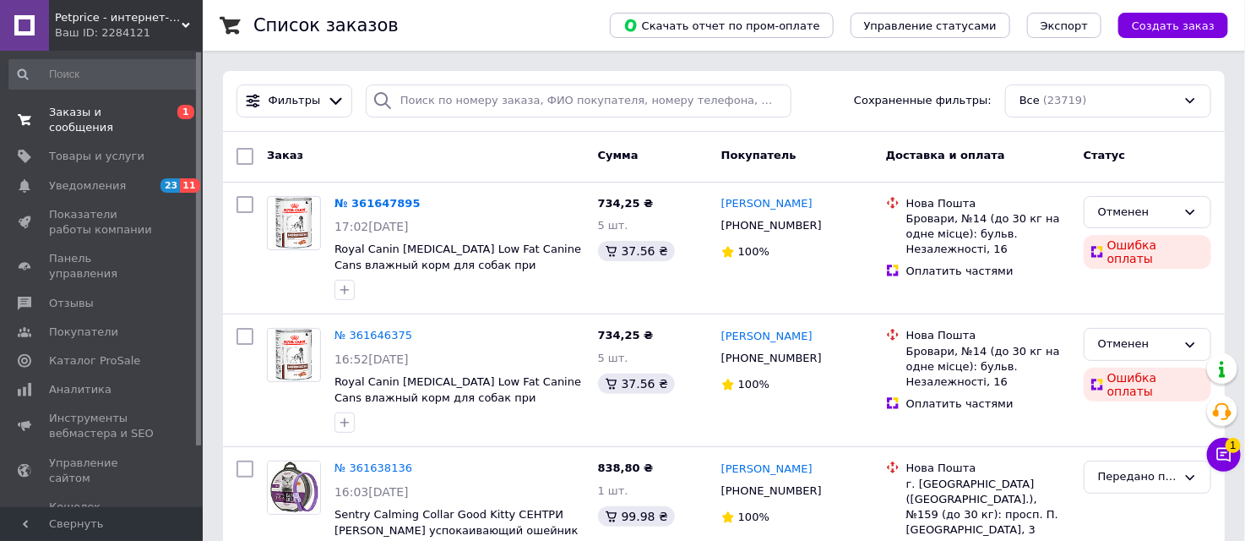
click at [128, 111] on span "Заказы и сообщения" at bounding box center [102, 120] width 107 height 30
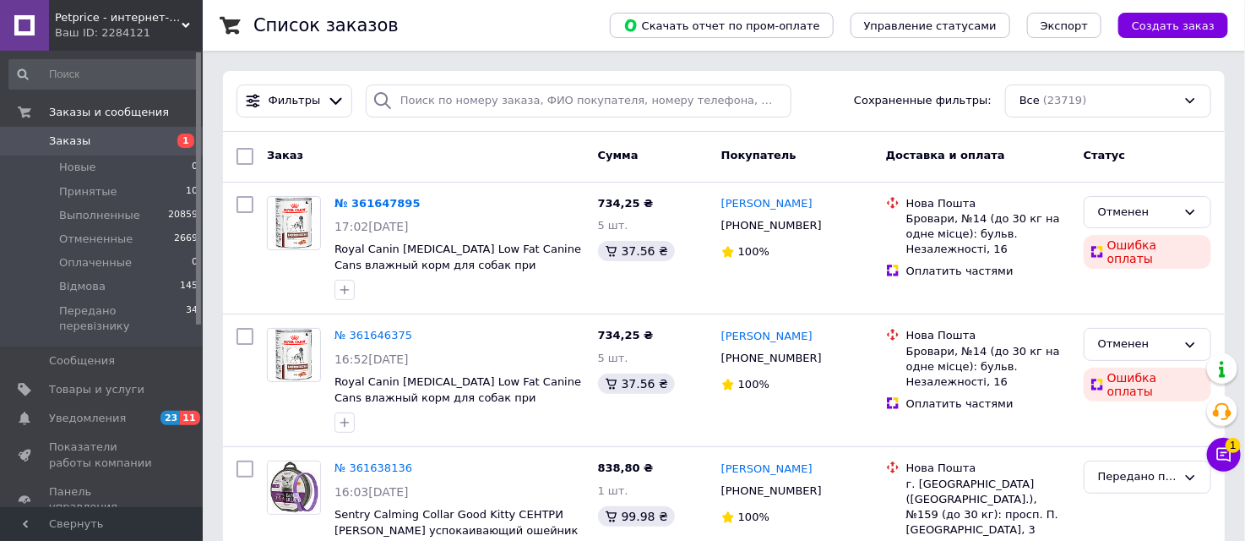
click at [118, 139] on span "Заказы" at bounding box center [102, 140] width 107 height 15
click at [118, 146] on span "Заказы" at bounding box center [102, 140] width 107 height 15
click at [105, 141] on span "Заказы" at bounding box center [102, 140] width 107 height 15
click at [104, 192] on span "Принятые" at bounding box center [88, 191] width 58 height 15
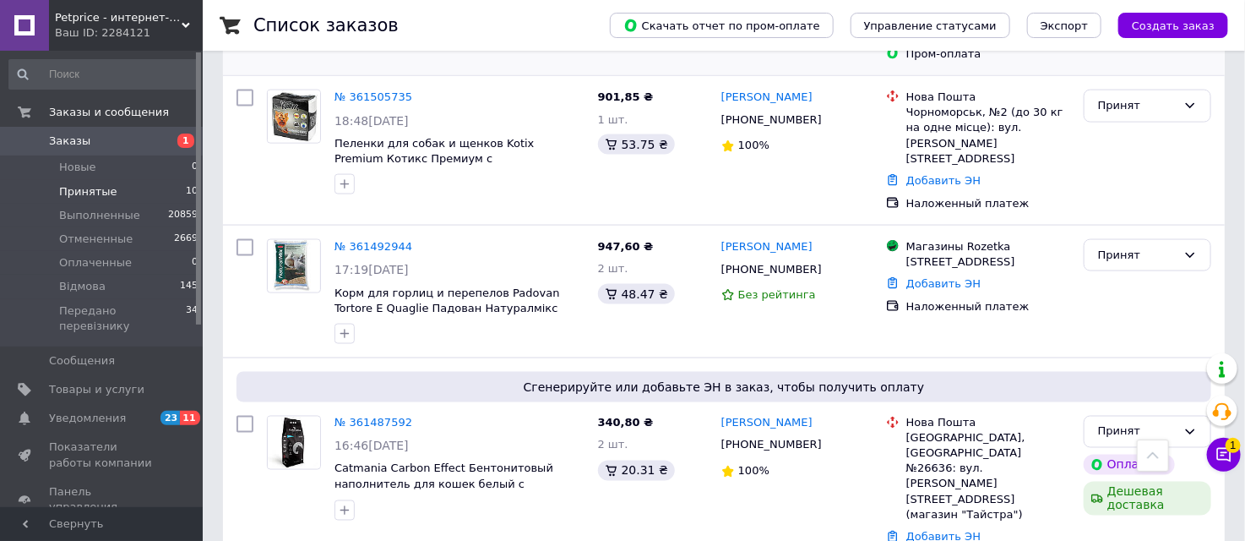
scroll to position [966, 0]
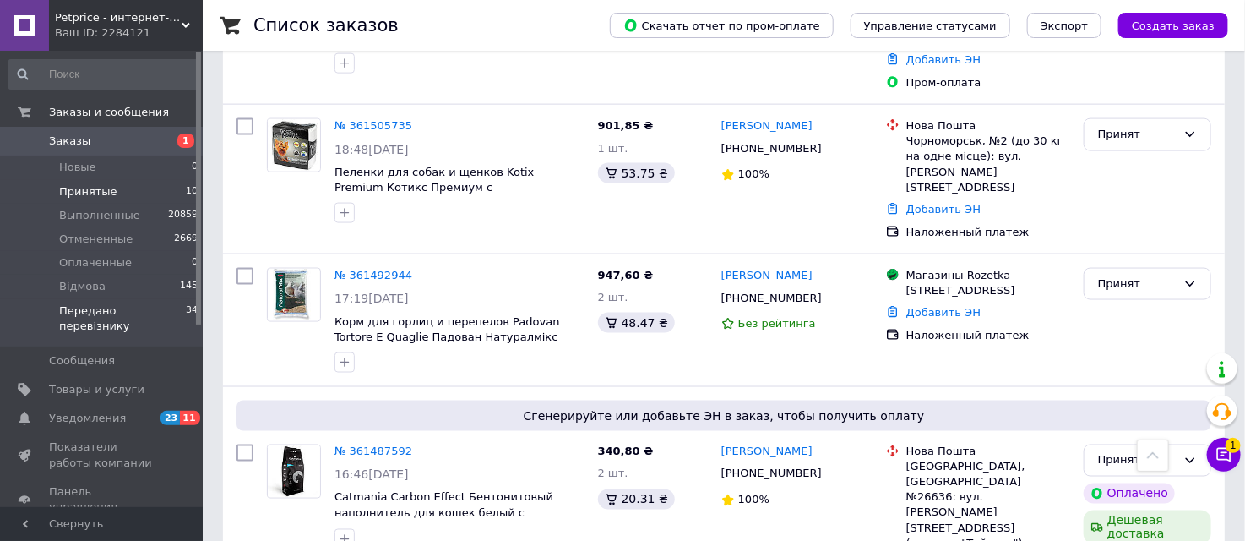
click at [152, 307] on span "Передано перевізнику" at bounding box center [122, 318] width 127 height 30
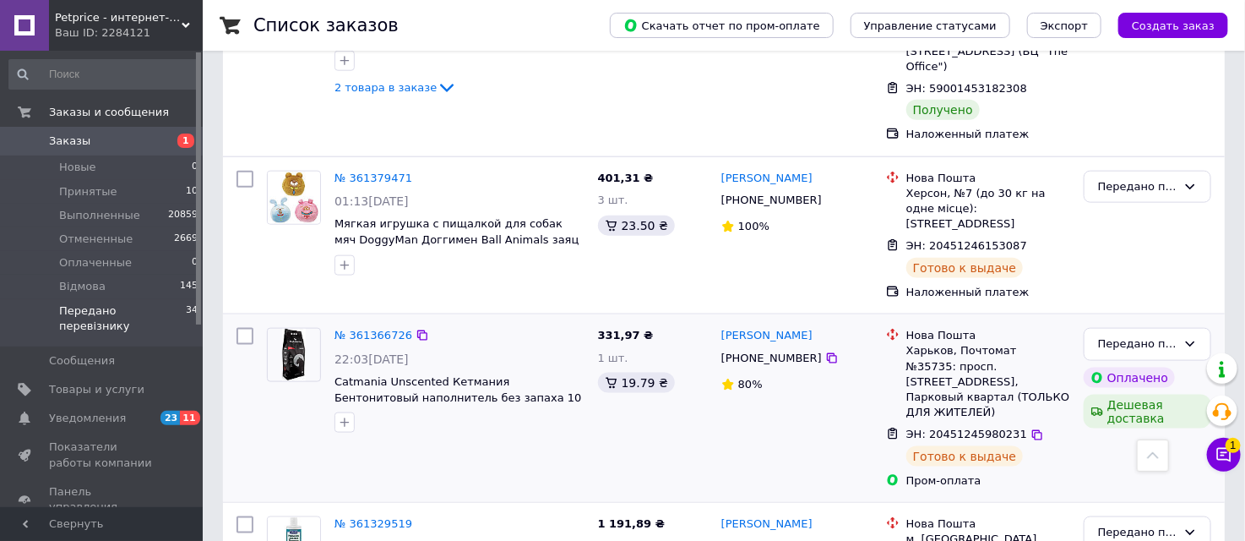
scroll to position [3159, 0]
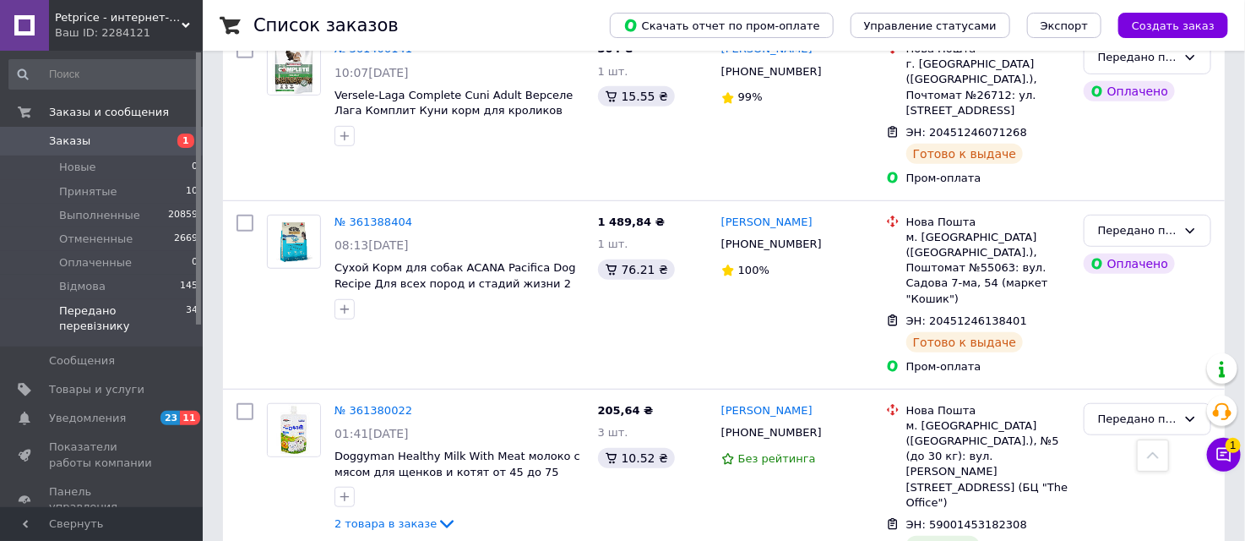
click at [144, 313] on span "Передано перевізнику" at bounding box center [122, 318] width 127 height 30
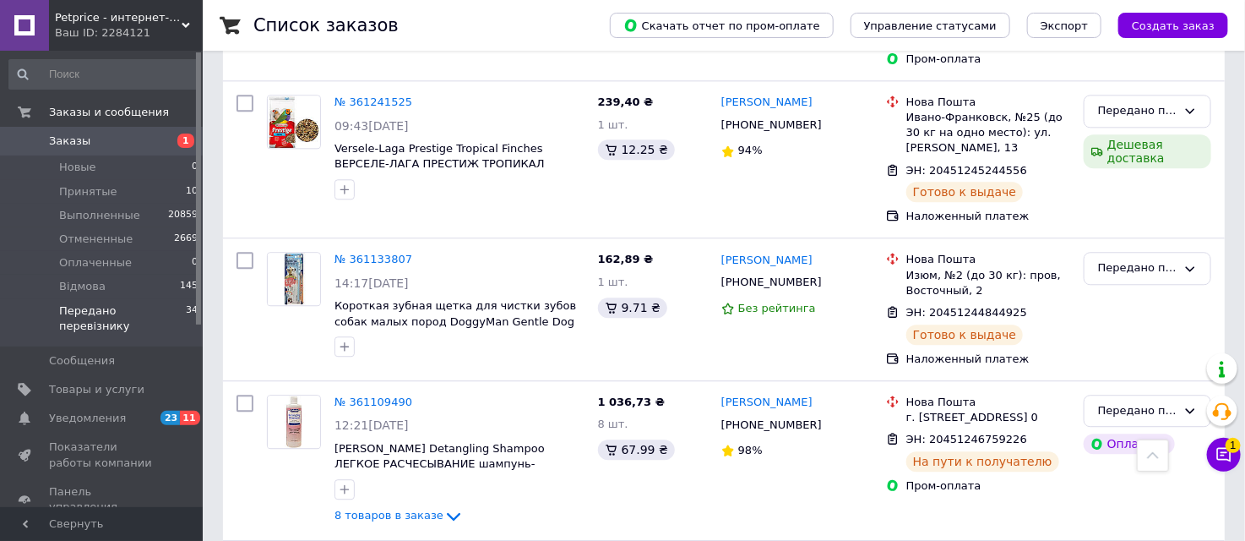
scroll to position [4567, 0]
click at [111, 184] on li "Принятые 10" at bounding box center [104, 192] width 208 height 24
